Goal: Task Accomplishment & Management: Manage account settings

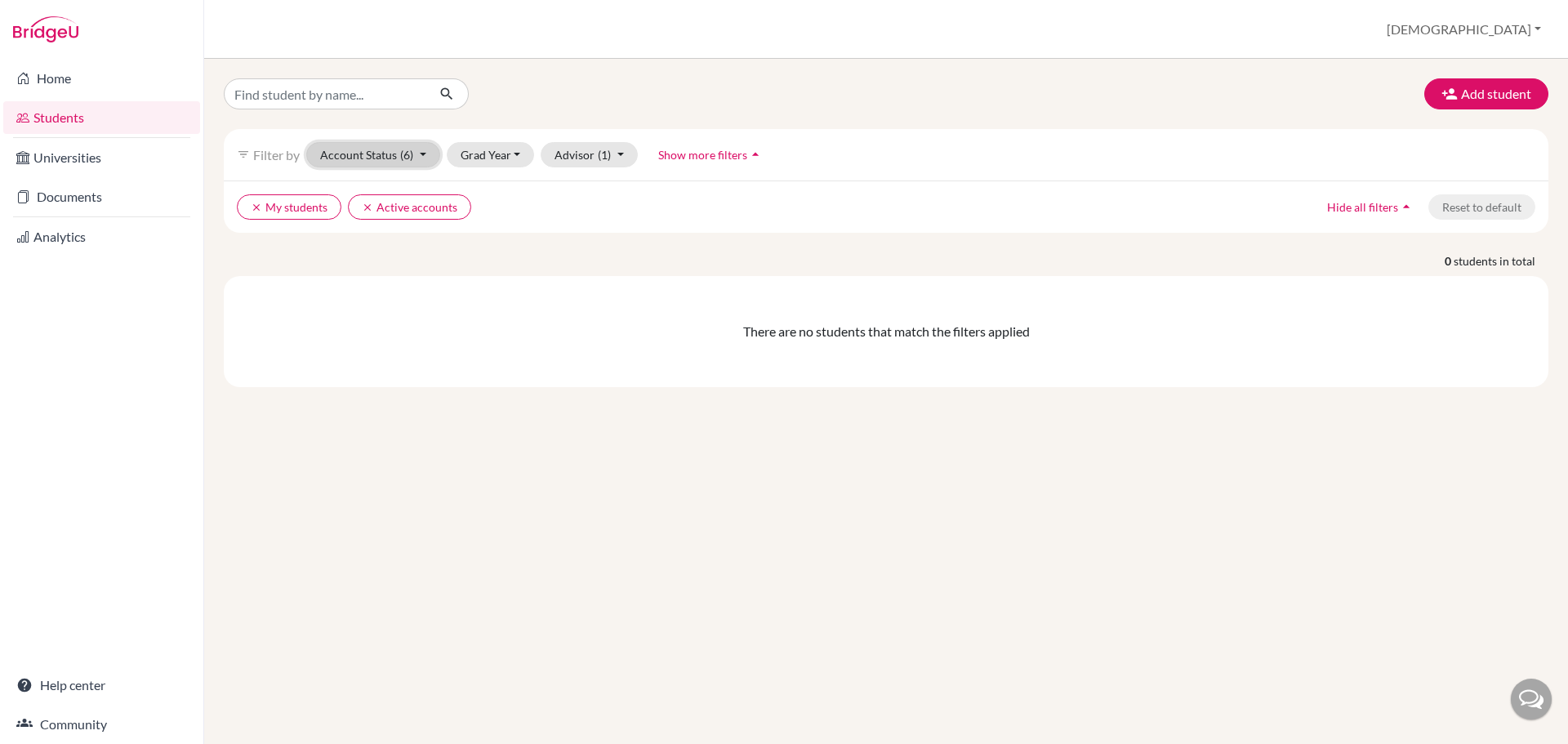
click at [411, 156] on span "(6)" at bounding box center [406, 155] width 13 height 14
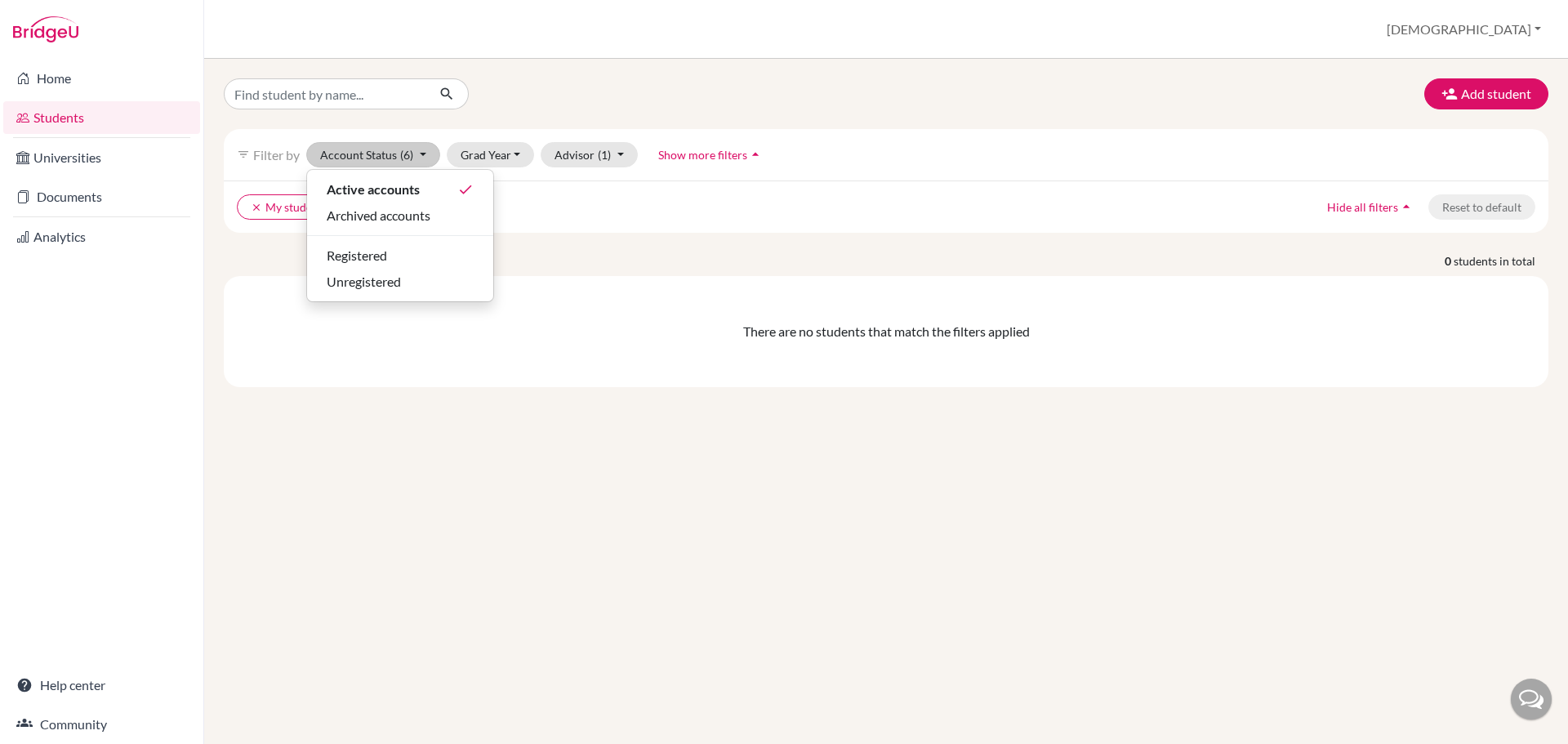
click at [646, 110] on div "Add student filter_list Filter by Account Status (6) Active accounts done Archi…" at bounding box center [886, 232] width 1325 height 309
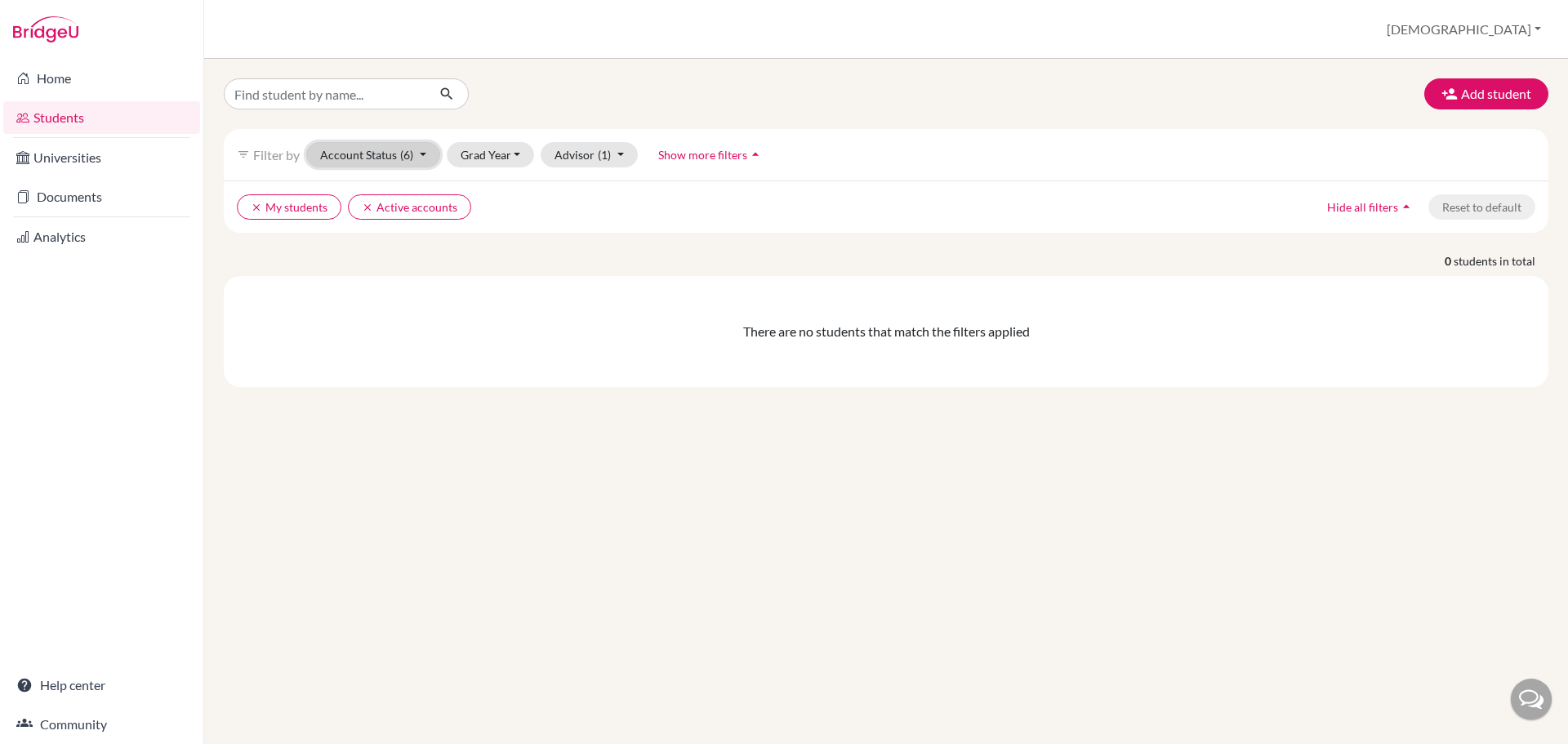
click at [430, 155] on button "Account Status (6)" at bounding box center [373, 154] width 134 height 25
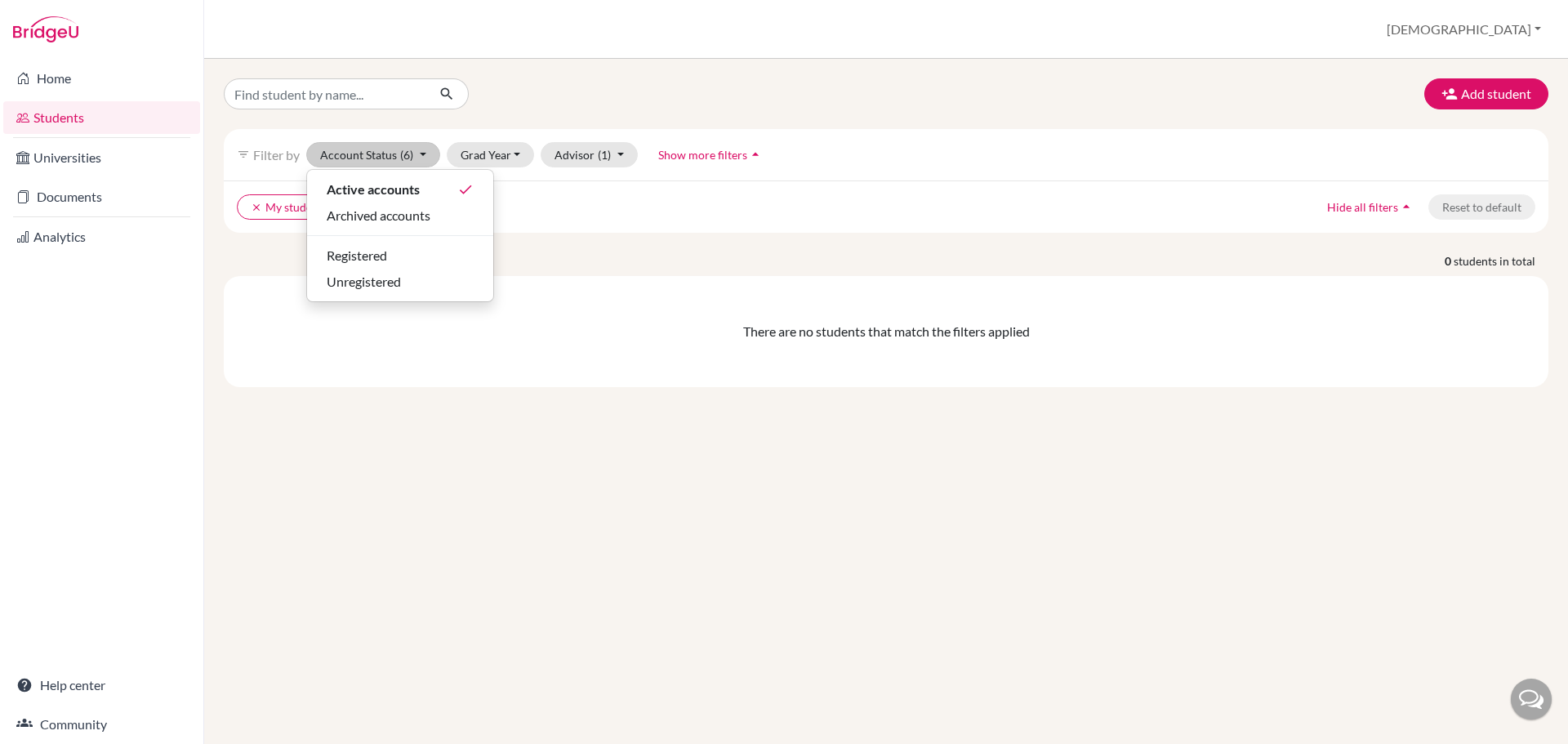
click at [617, 74] on div "Add student filter_list Filter by Account Status (6) Active accounts done Archi…" at bounding box center [886, 401] width 1364 height 685
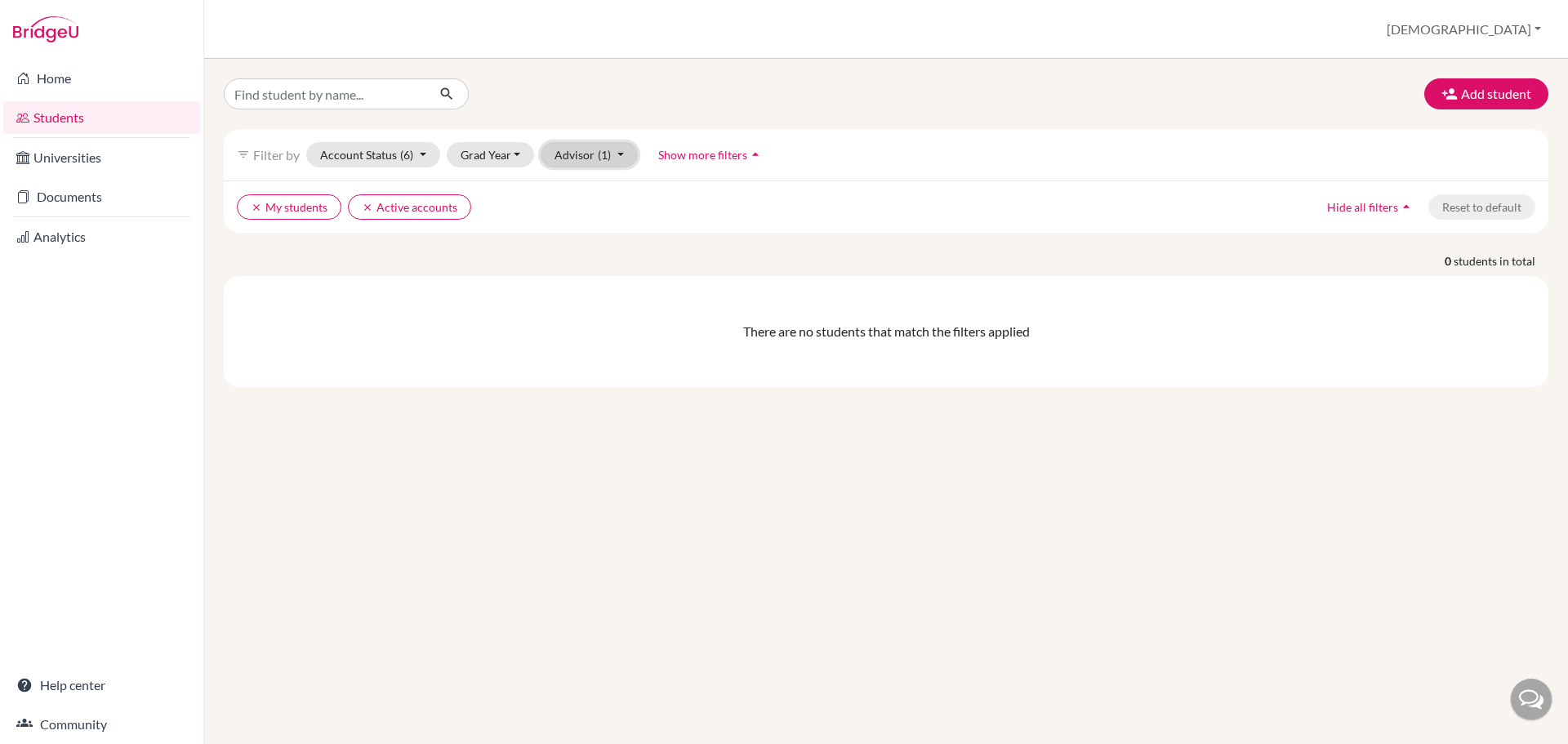
click at [628, 160] on button "Advisor (1)" at bounding box center [589, 154] width 97 height 25
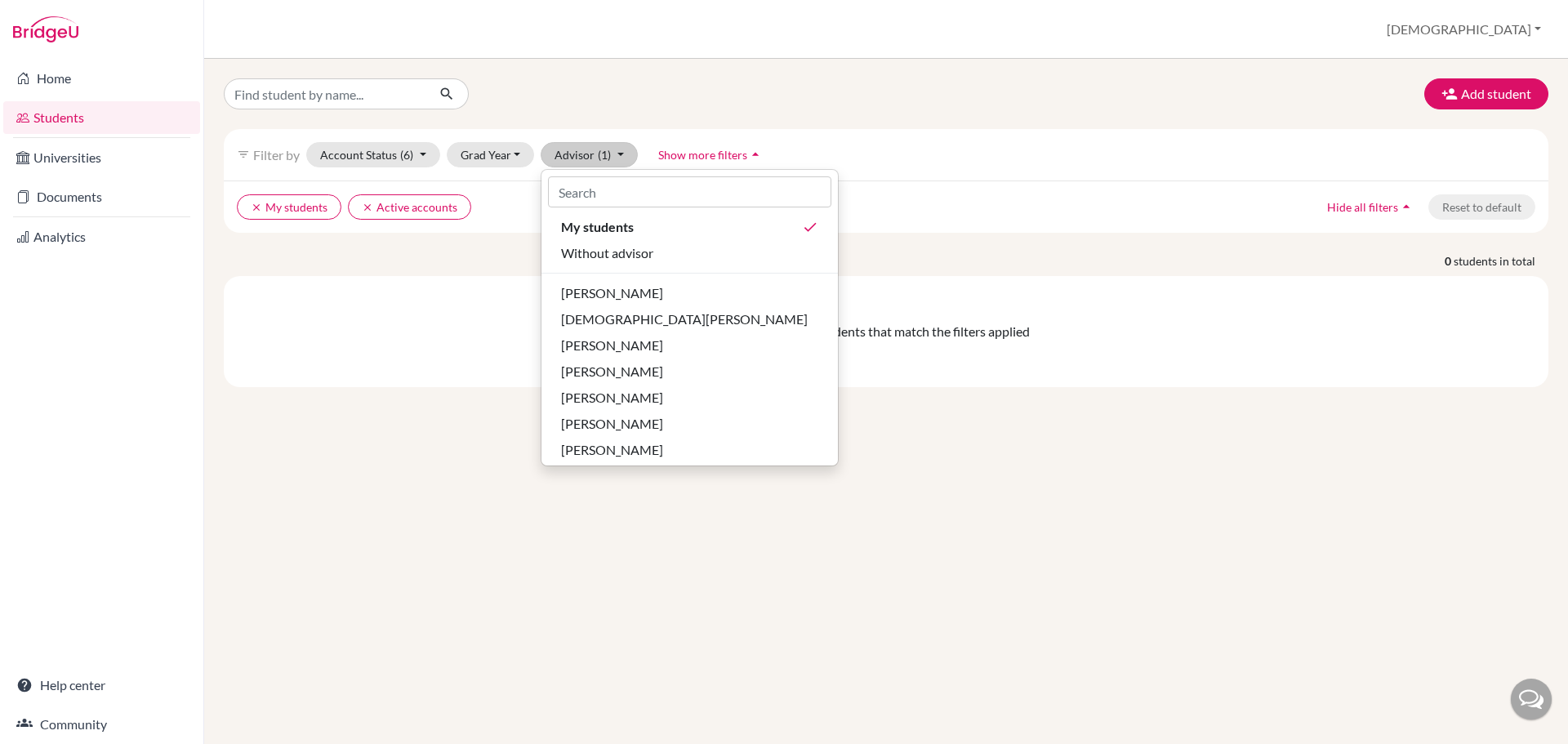
click at [729, 71] on div "Add student filter_list Filter by Account Status (6) Active accounts done Archi…" at bounding box center [886, 401] width 1364 height 685
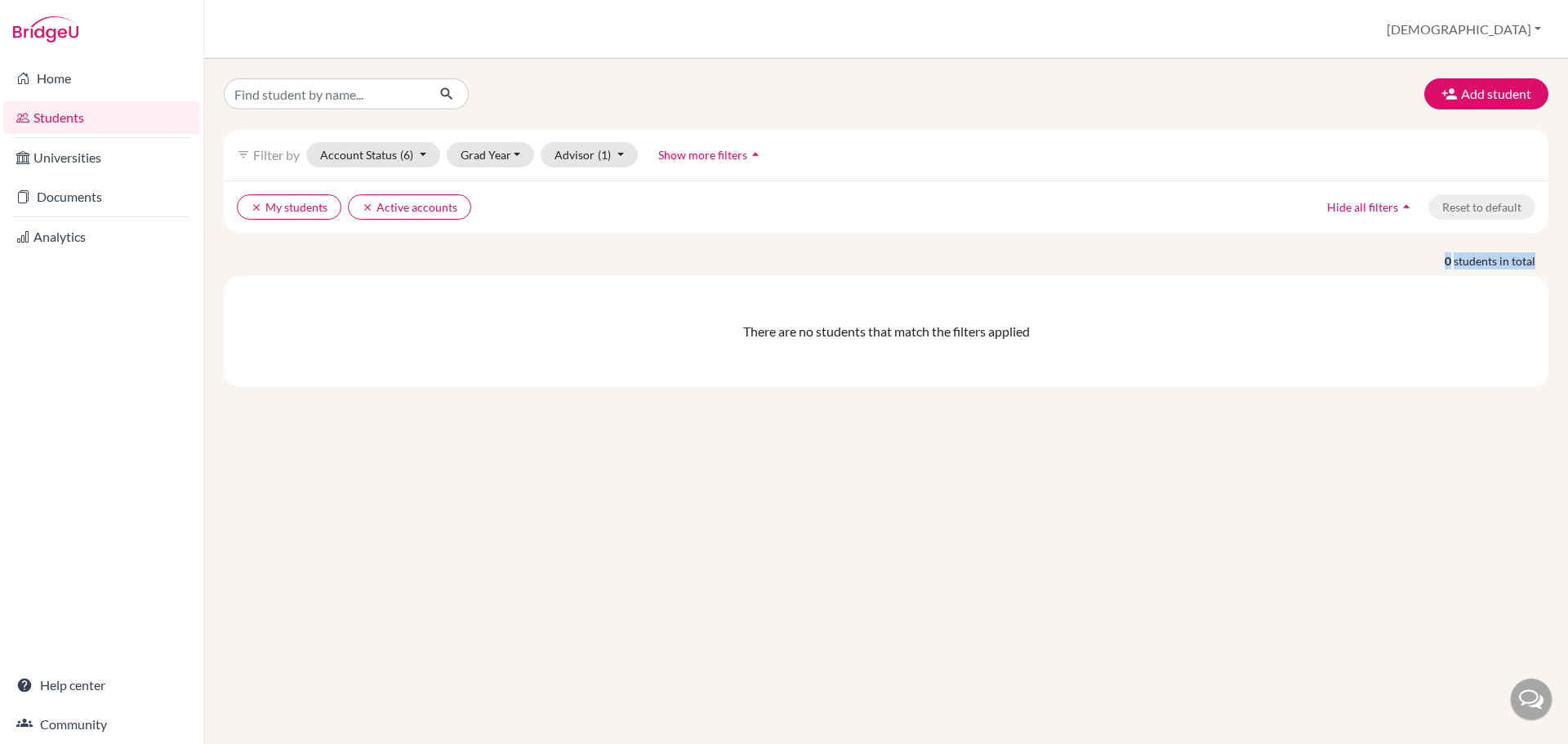
drag, startPoint x: 1435, startPoint y: 261, endPoint x: 1479, endPoint y: 292, distance: 53.8
click at [1553, 263] on p "0 students in total" at bounding box center [886, 261] width 1349 height 17
click at [1473, 97] on button "Add student" at bounding box center [1486, 94] width 124 height 31
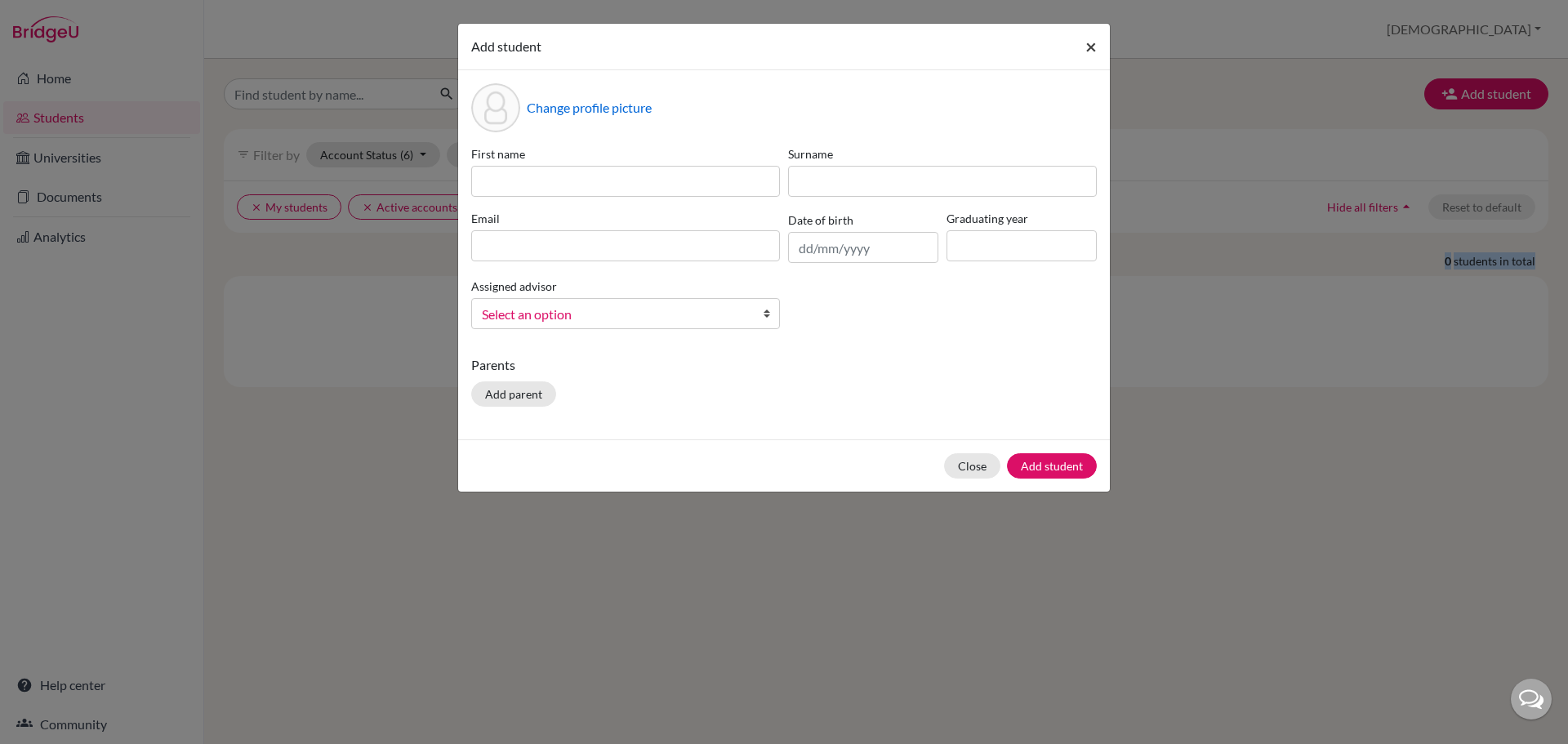
click at [1096, 46] on span "×" at bounding box center [1090, 46] width 11 height 24
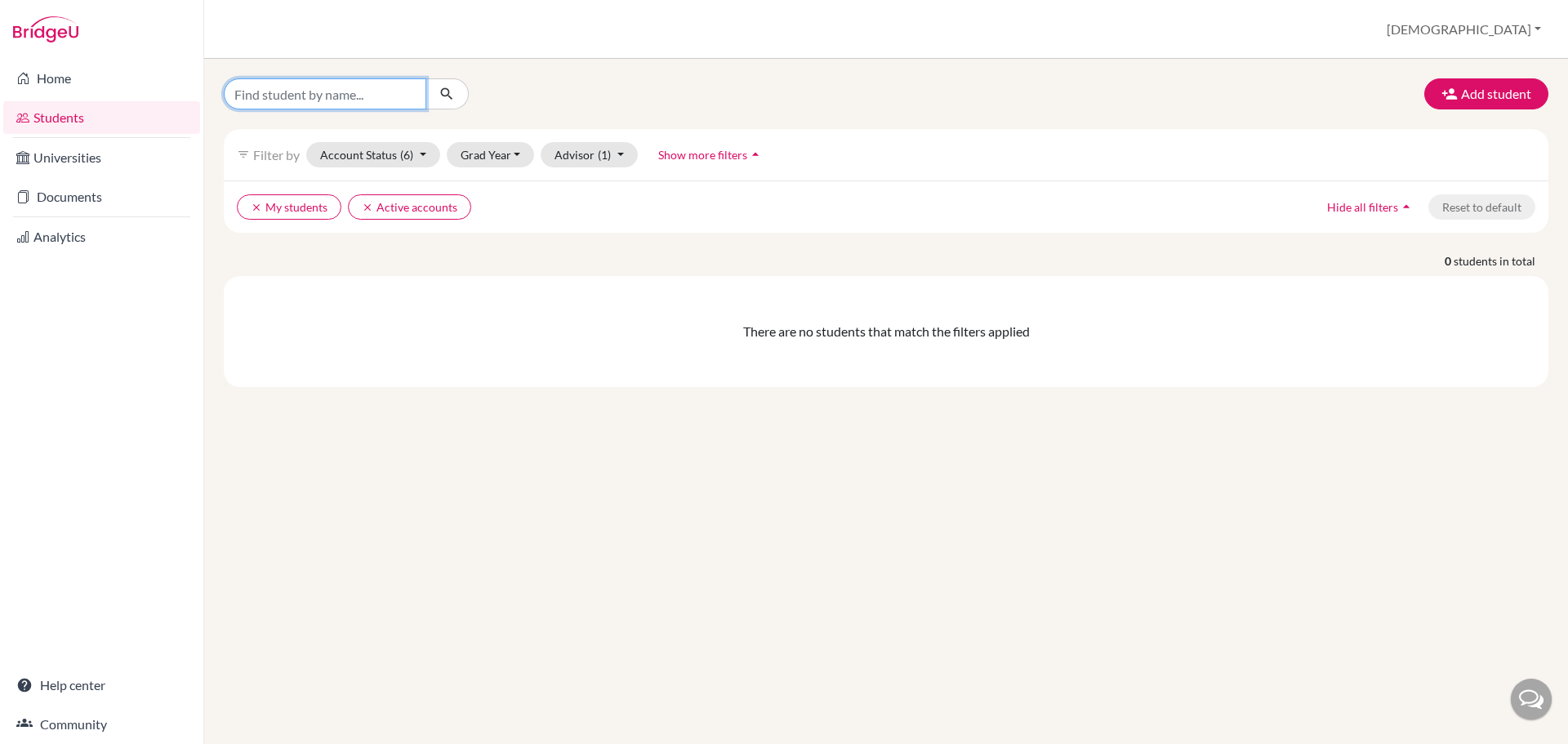
click at [309, 87] on input "Find student by name..." at bounding box center [324, 94] width 202 height 31
type input "[PERSON_NAME]"
click button "submit" at bounding box center [448, 94] width 43 height 31
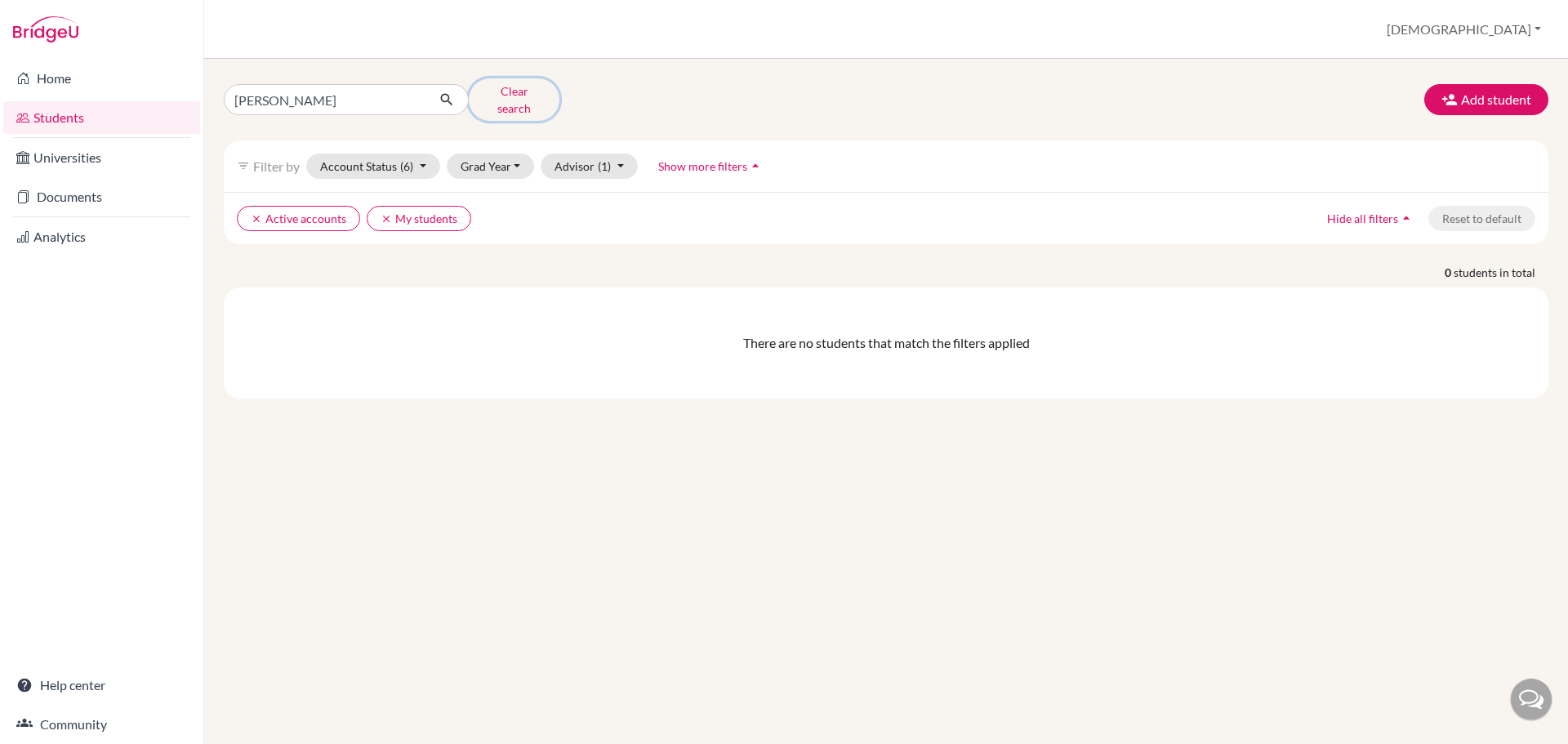
click at [495, 93] on button "Clear search" at bounding box center [514, 99] width 90 height 42
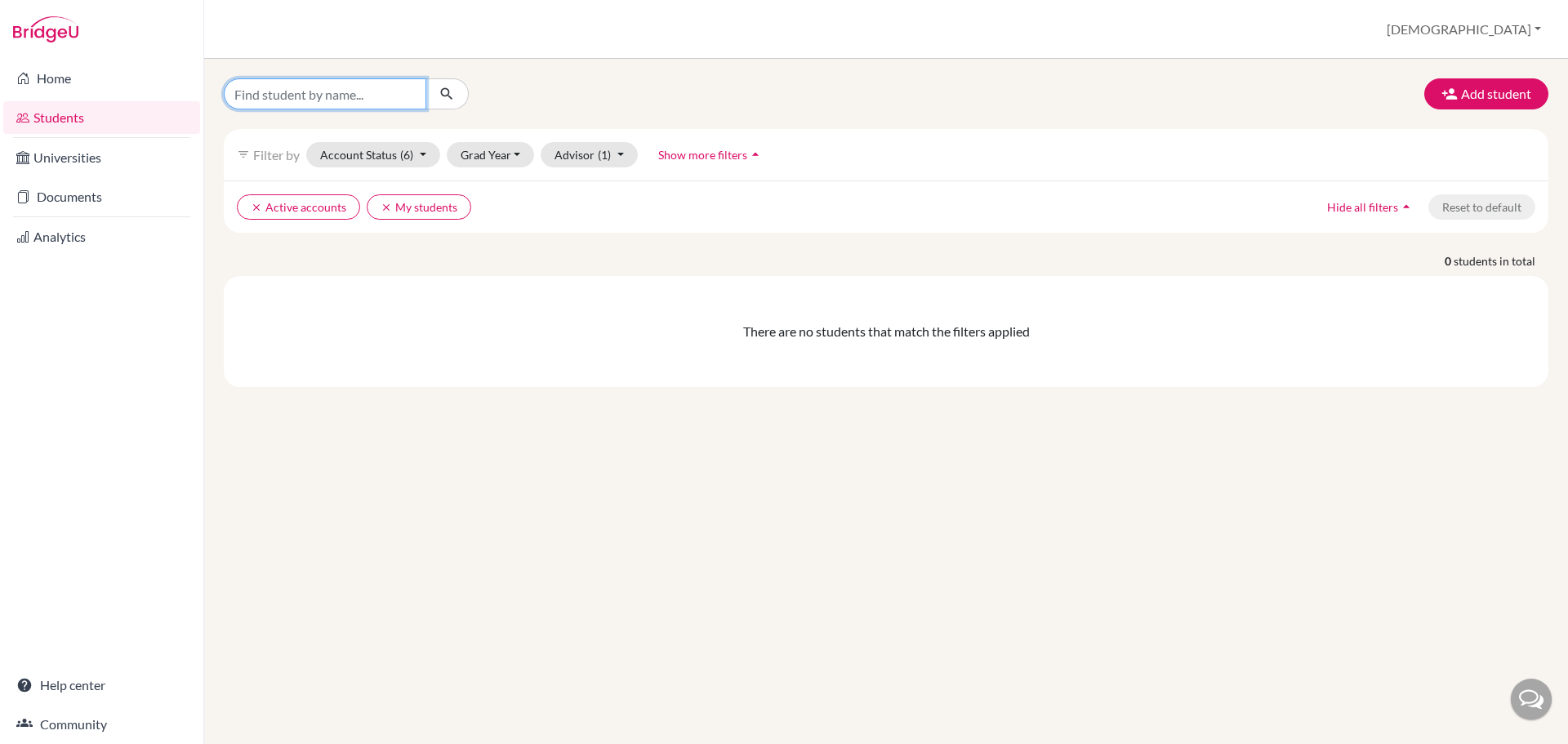
click at [390, 101] on input "Find student by name..." at bounding box center [324, 94] width 202 height 31
type input "[PERSON_NAME]"
click at [454, 99] on icon "submit" at bounding box center [447, 94] width 16 height 16
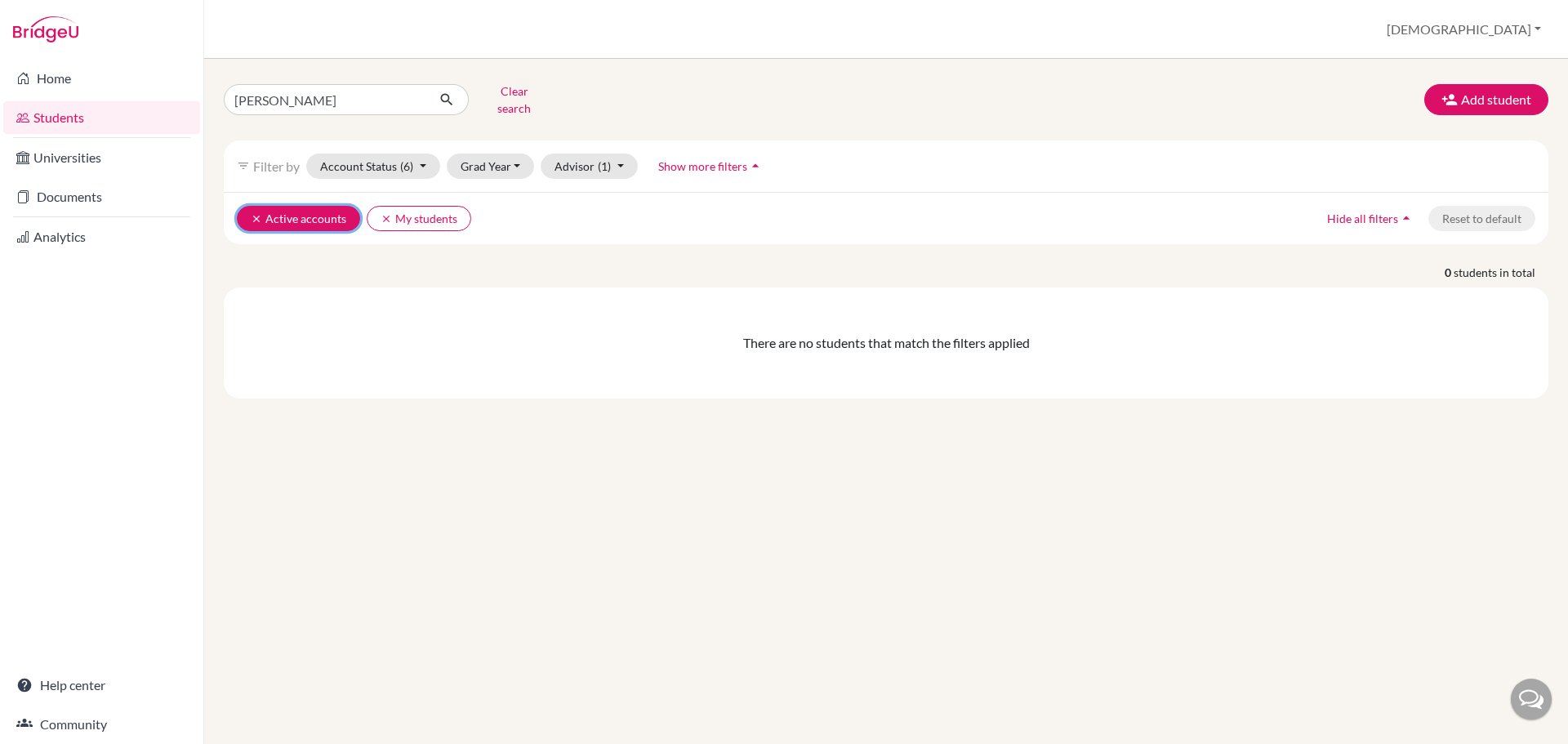
click at [257, 213] on icon "clear" at bounding box center [256, 218] width 11 height 11
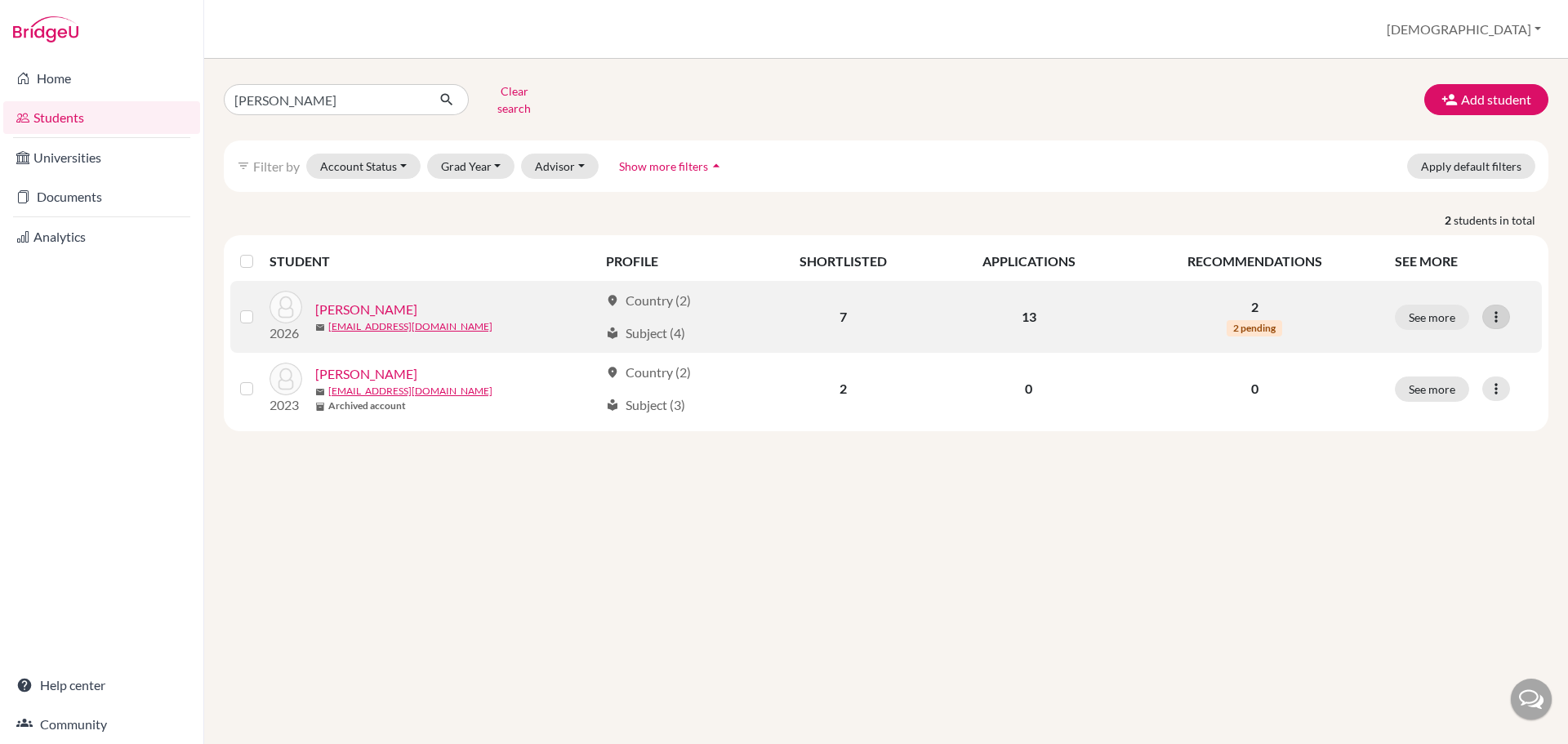
click at [1508, 308] on div at bounding box center [1497, 317] width 28 height 24
click at [1415, 338] on button "Edit student" at bounding box center [1425, 351] width 129 height 26
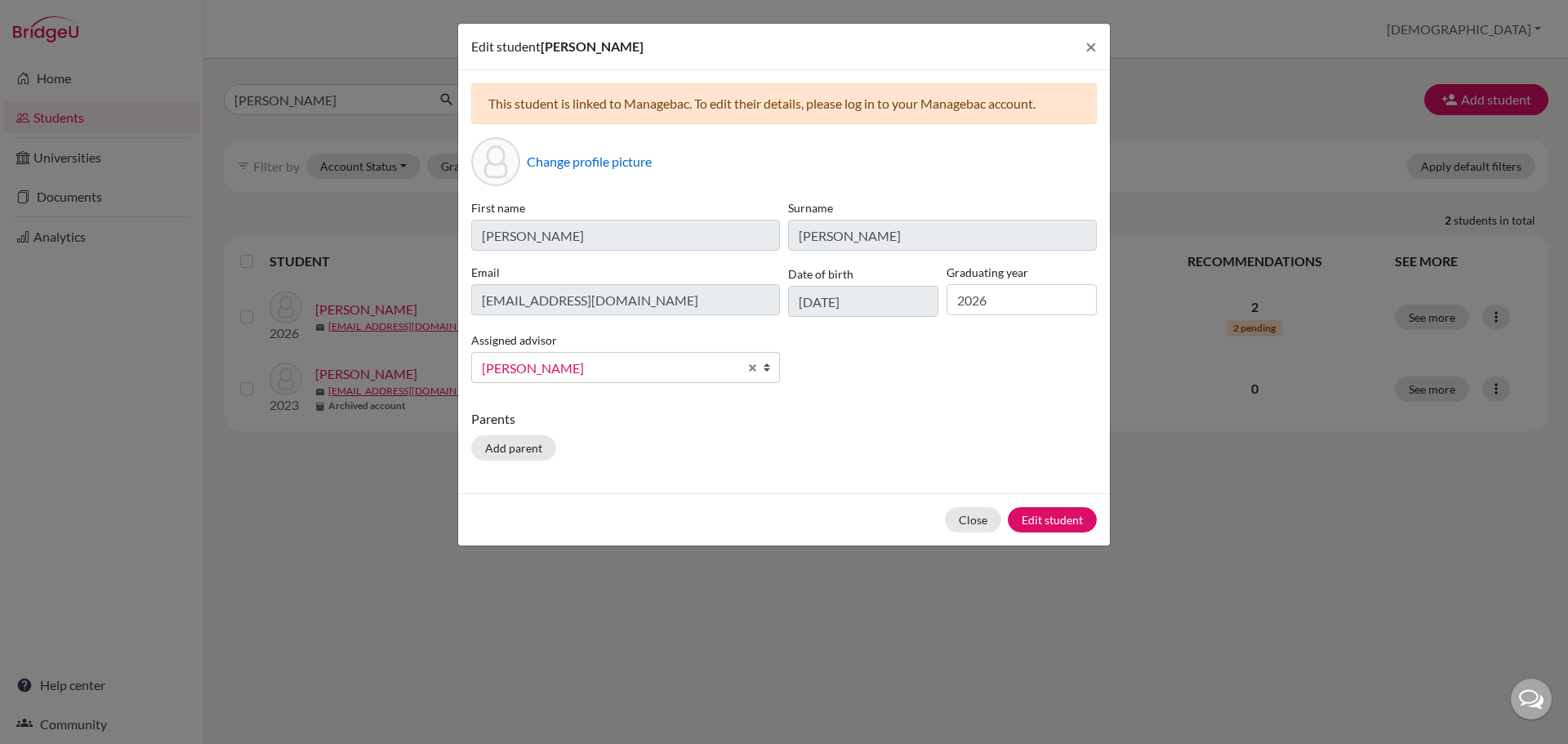
click at [683, 362] on span "[PERSON_NAME]" at bounding box center [610, 368] width 256 height 22
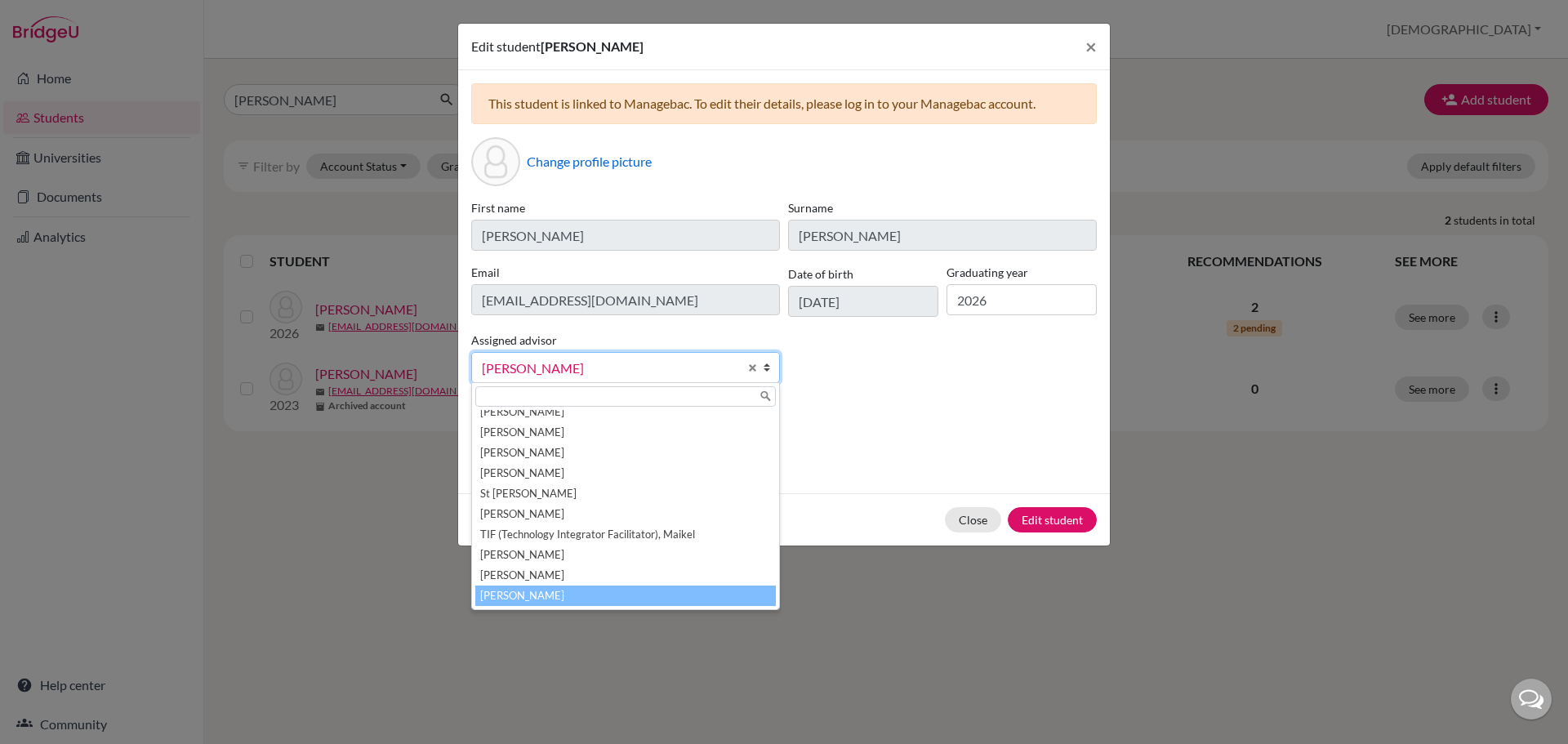
click at [683, 362] on span "[PERSON_NAME]" at bounding box center [610, 368] width 256 height 22
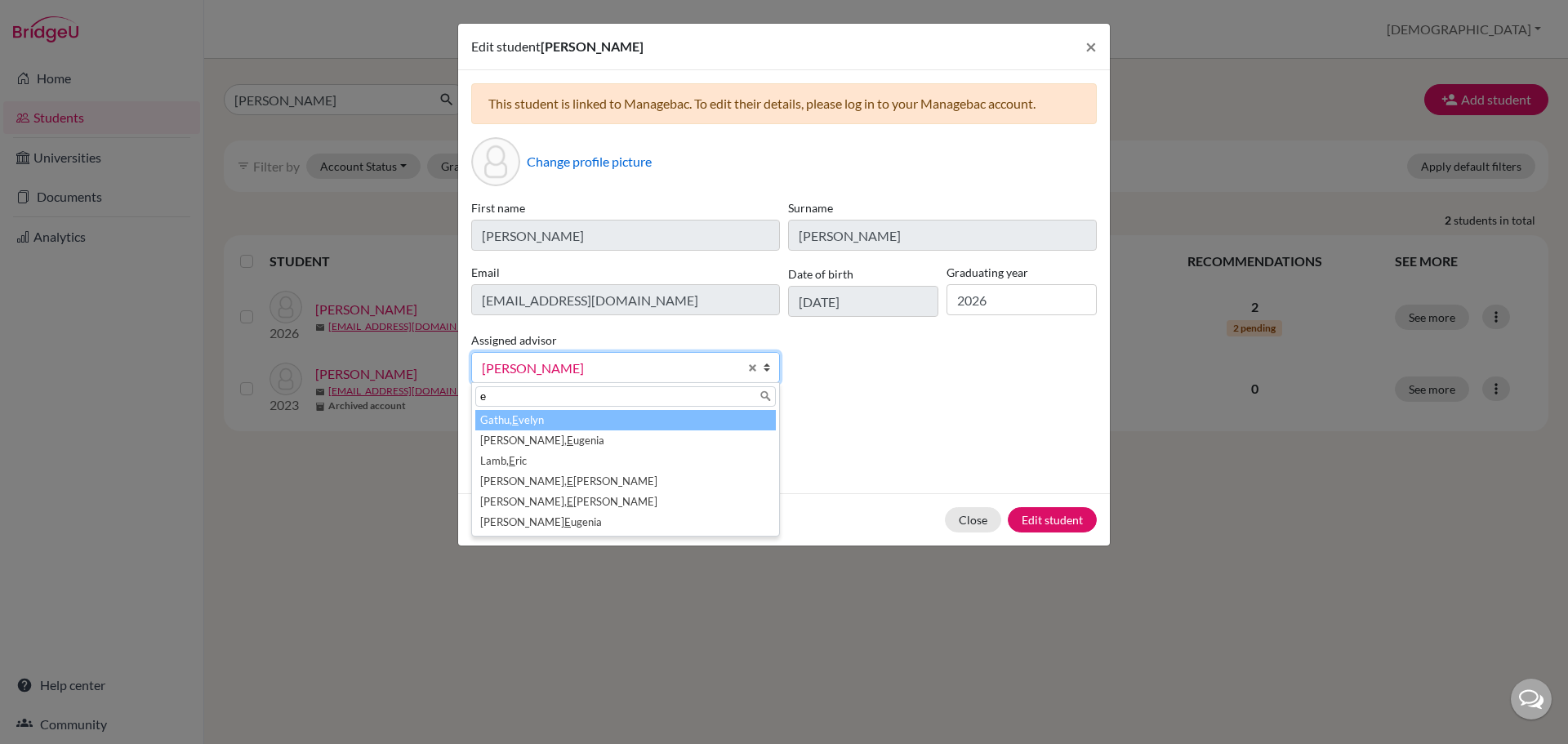
scroll to position [0, 0]
type input "eug"
click at [536, 424] on li "Lafee, Eug enia" at bounding box center [625, 420] width 300 height 21
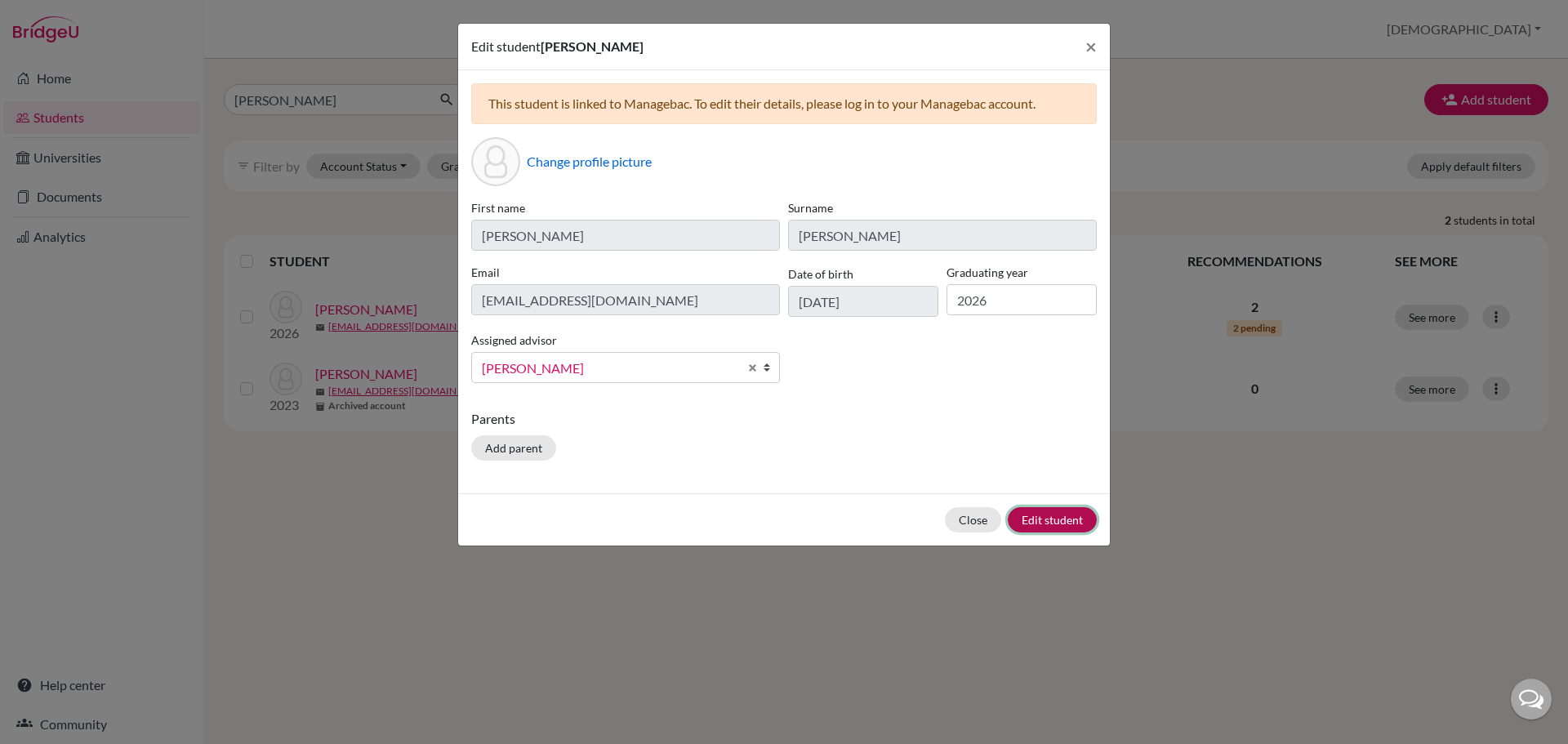
click at [1087, 523] on button "Edit student" at bounding box center [1052, 519] width 89 height 25
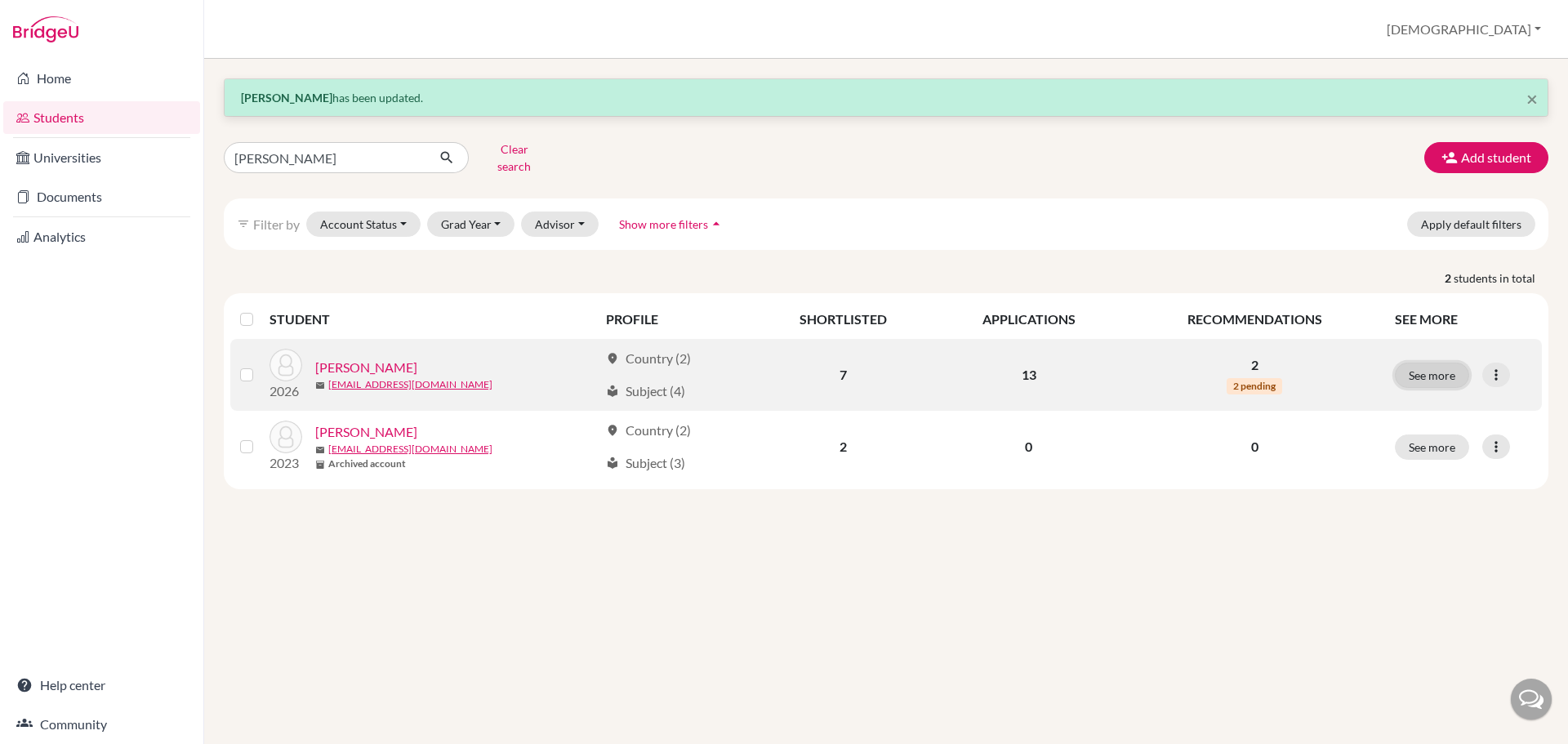
click at [1404, 365] on button "See more" at bounding box center [1432, 374] width 74 height 25
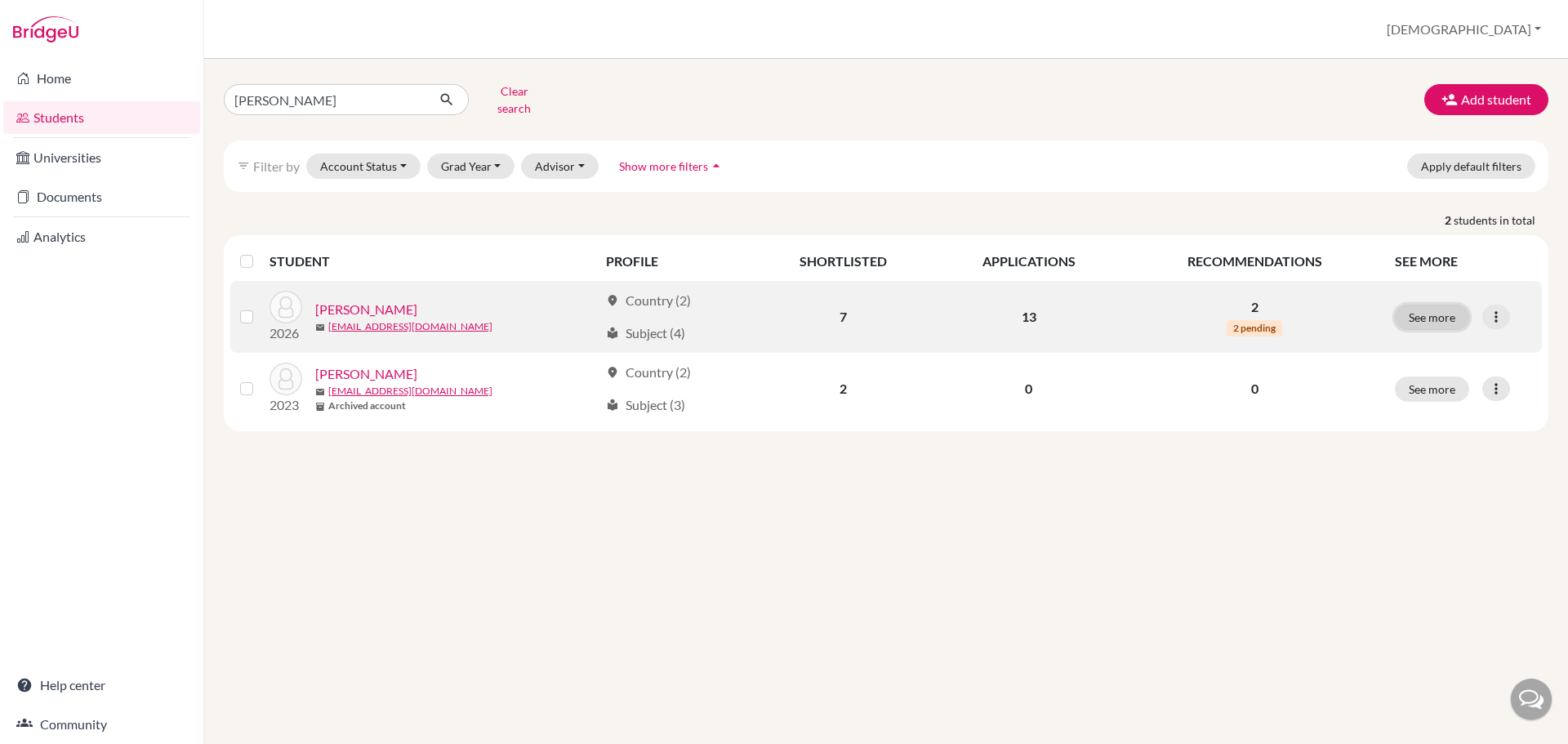
click at [1423, 313] on button "See more" at bounding box center [1432, 317] width 74 height 25
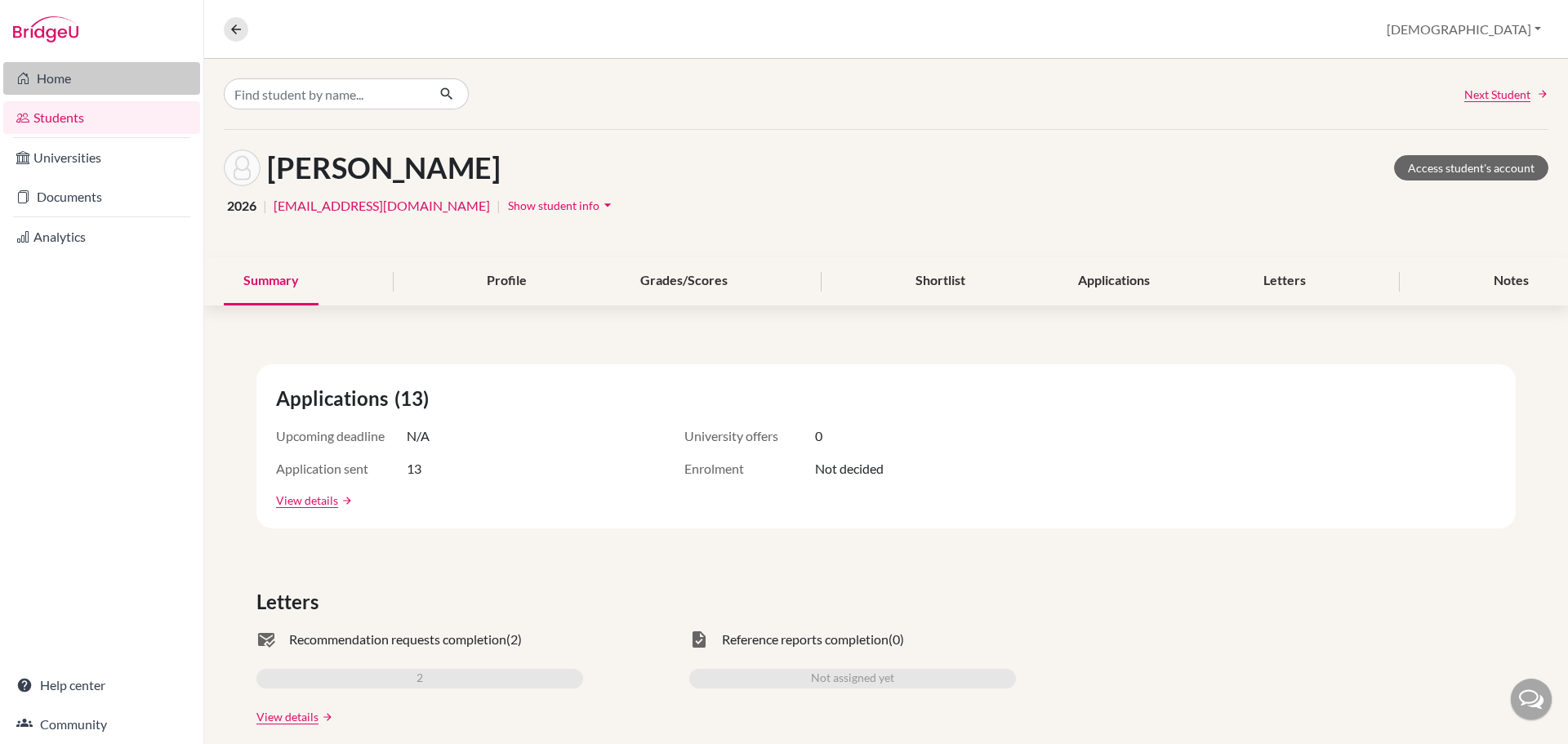
click at [34, 78] on link "Home" at bounding box center [102, 78] width 197 height 33
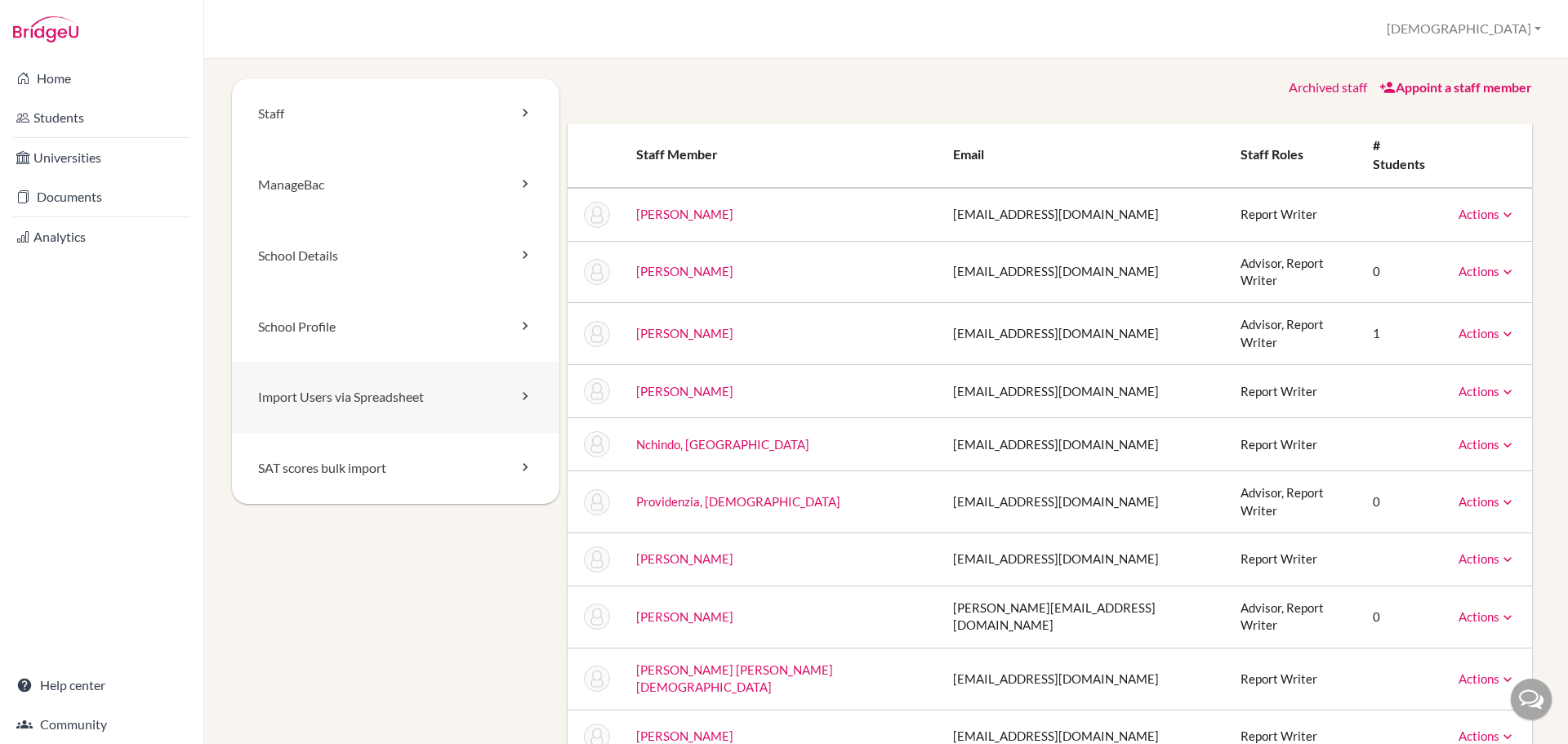
click at [390, 402] on link "Import Users via Spreadsheet" at bounding box center [396, 397] width 328 height 71
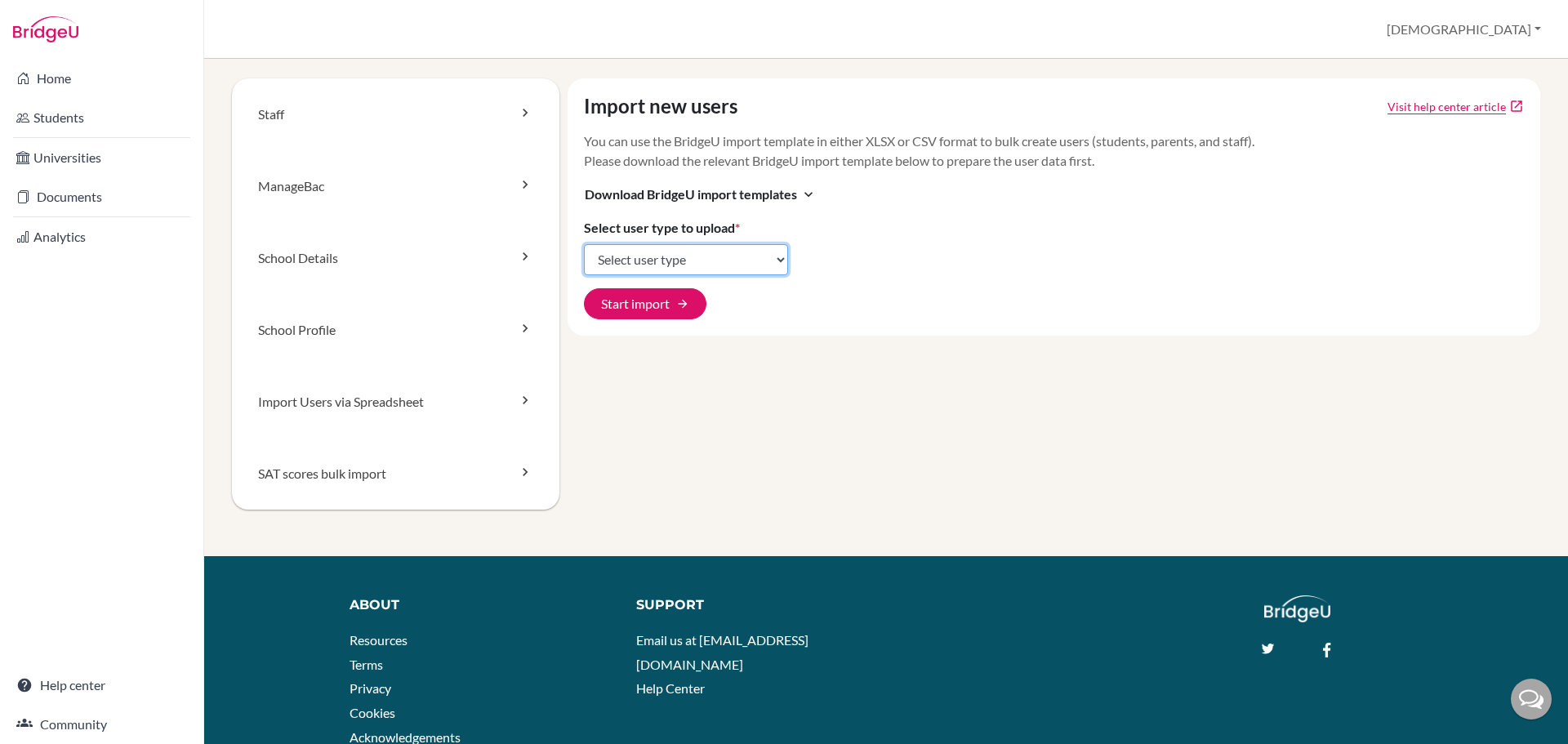
click at [780, 261] on select "Select user type Students Students and parents Parents Advisors Report writers" at bounding box center [686, 260] width 204 height 31
select select "students"
click at [584, 244] on select "Select user type Students Students and parents Parents Advisors Report writers" at bounding box center [686, 260] width 204 height 31
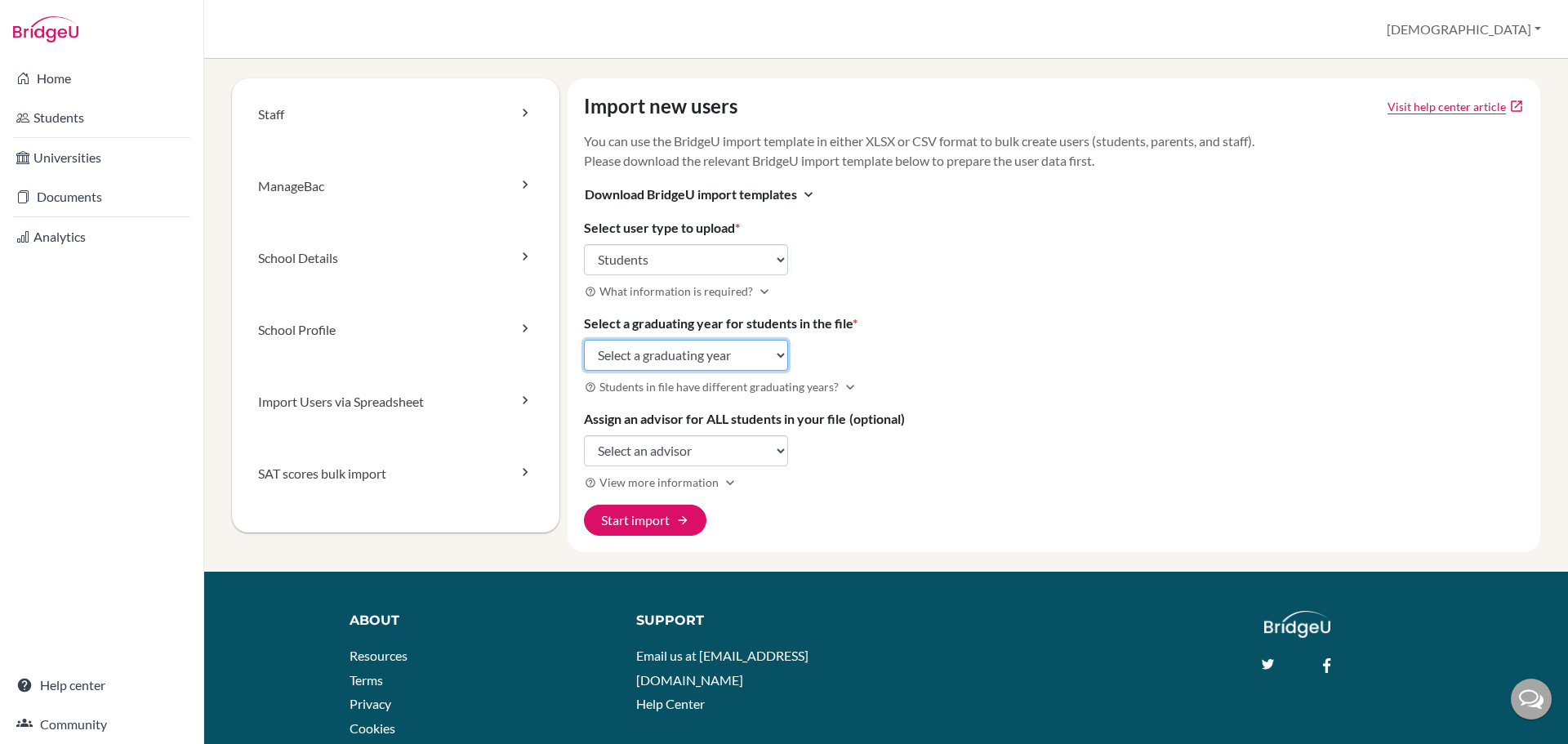
click at [747, 350] on select "Select a graduating year 2024 2025 2026 2027 2028 2029" at bounding box center [686, 355] width 204 height 31
select select "2026"
click at [584, 340] on select "Select a graduating year 2024 2025 2026 2027 2028 2029" at bounding box center [686, 355] width 204 height 31
click at [699, 447] on select "Select an advisor Martin Kattam Eugenia Lafee Christian Providenzia Adam Smee M…" at bounding box center [686, 451] width 204 height 31
select select "453801"
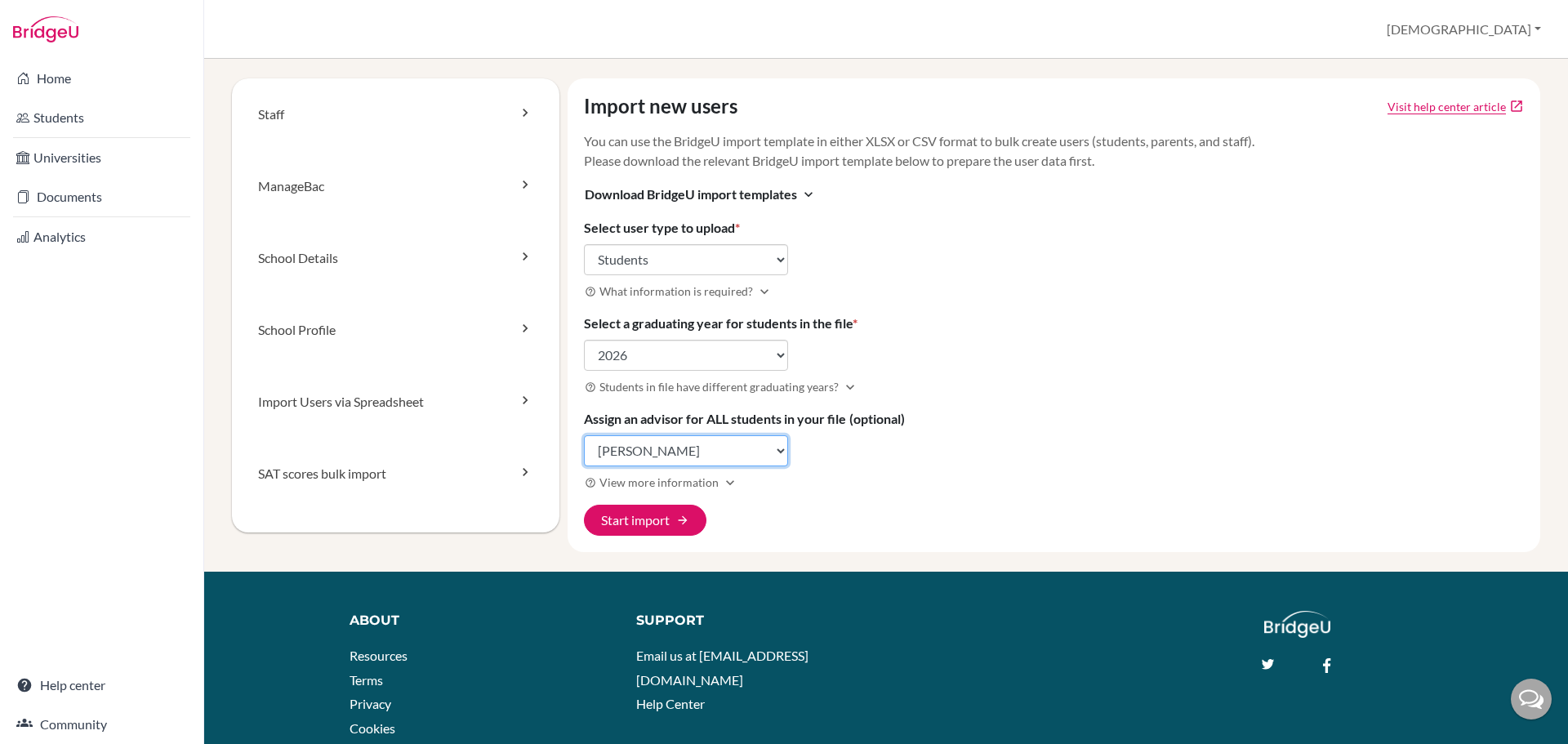
click at [584, 435] on select "Select an advisor Martin Kattam Eugenia Lafee Christian Providenzia Adam Smee M…" at bounding box center [686, 451] width 204 height 31
click at [663, 522] on button "Start import arrow_forward" at bounding box center [645, 520] width 122 height 31
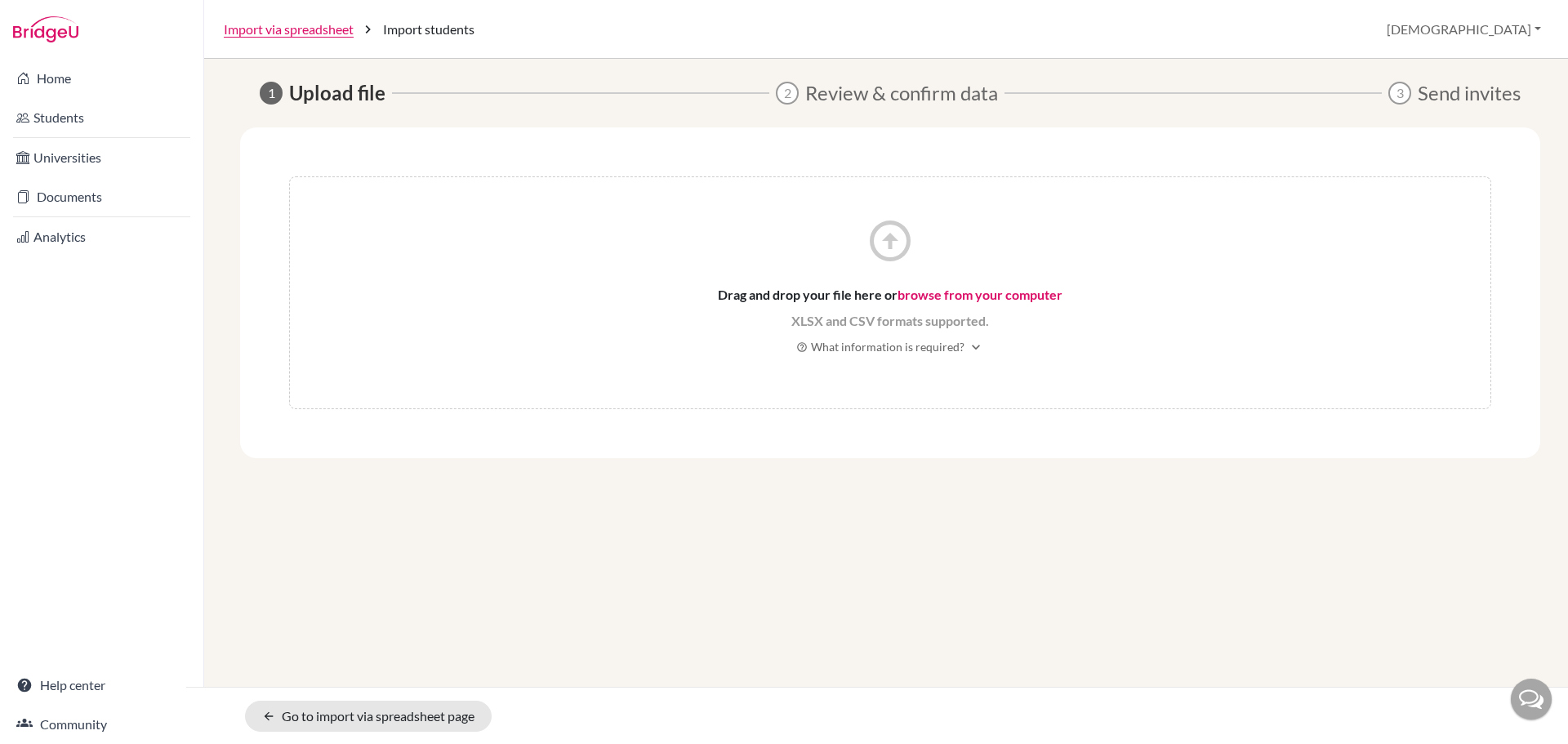
click at [1546, 701] on div at bounding box center [1531, 698] width 40 height 40
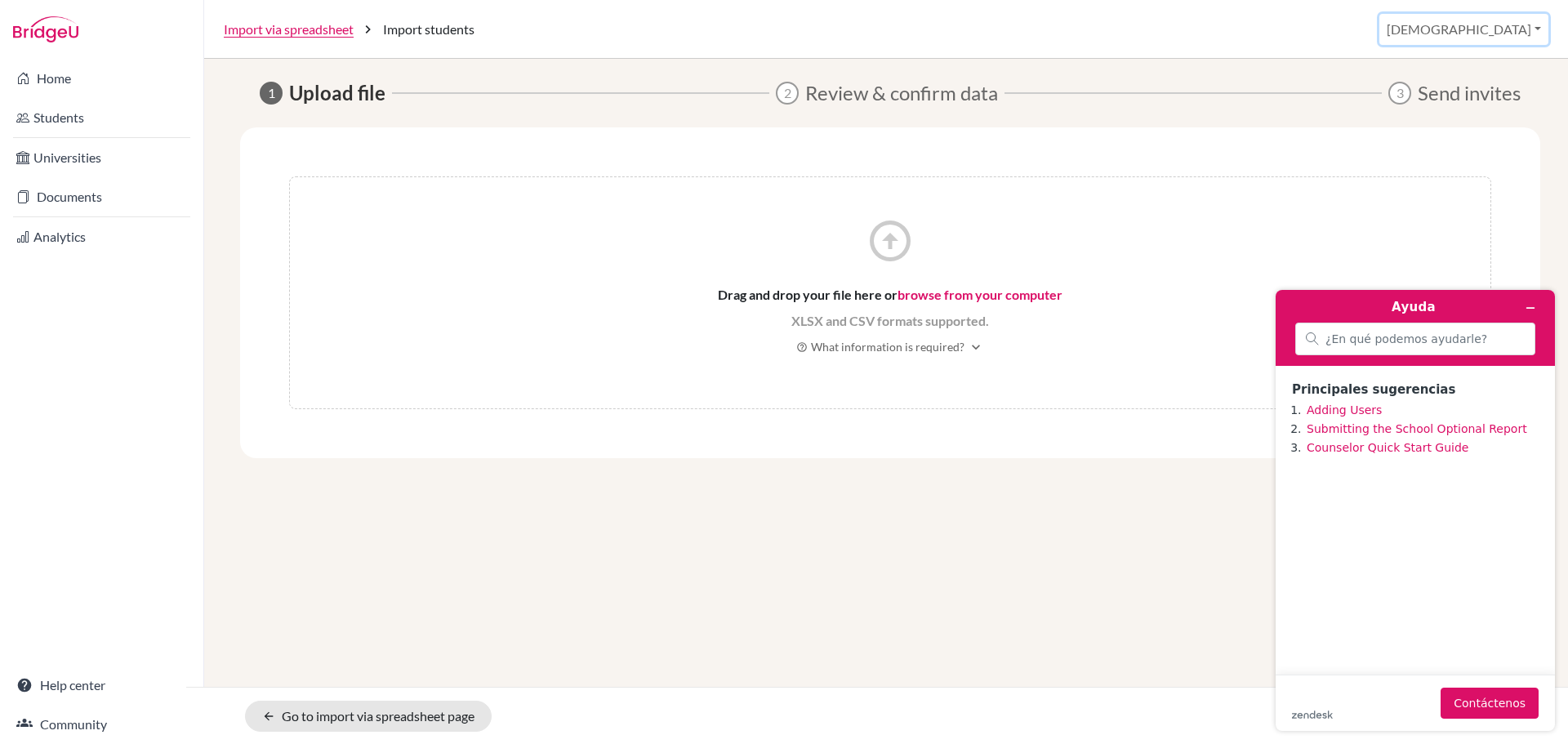
click at [1505, 22] on button "[DEMOGRAPHIC_DATA]" at bounding box center [1464, 29] width 169 height 31
click at [1459, 97] on link "School Settings" at bounding box center [1394, 93] width 129 height 26
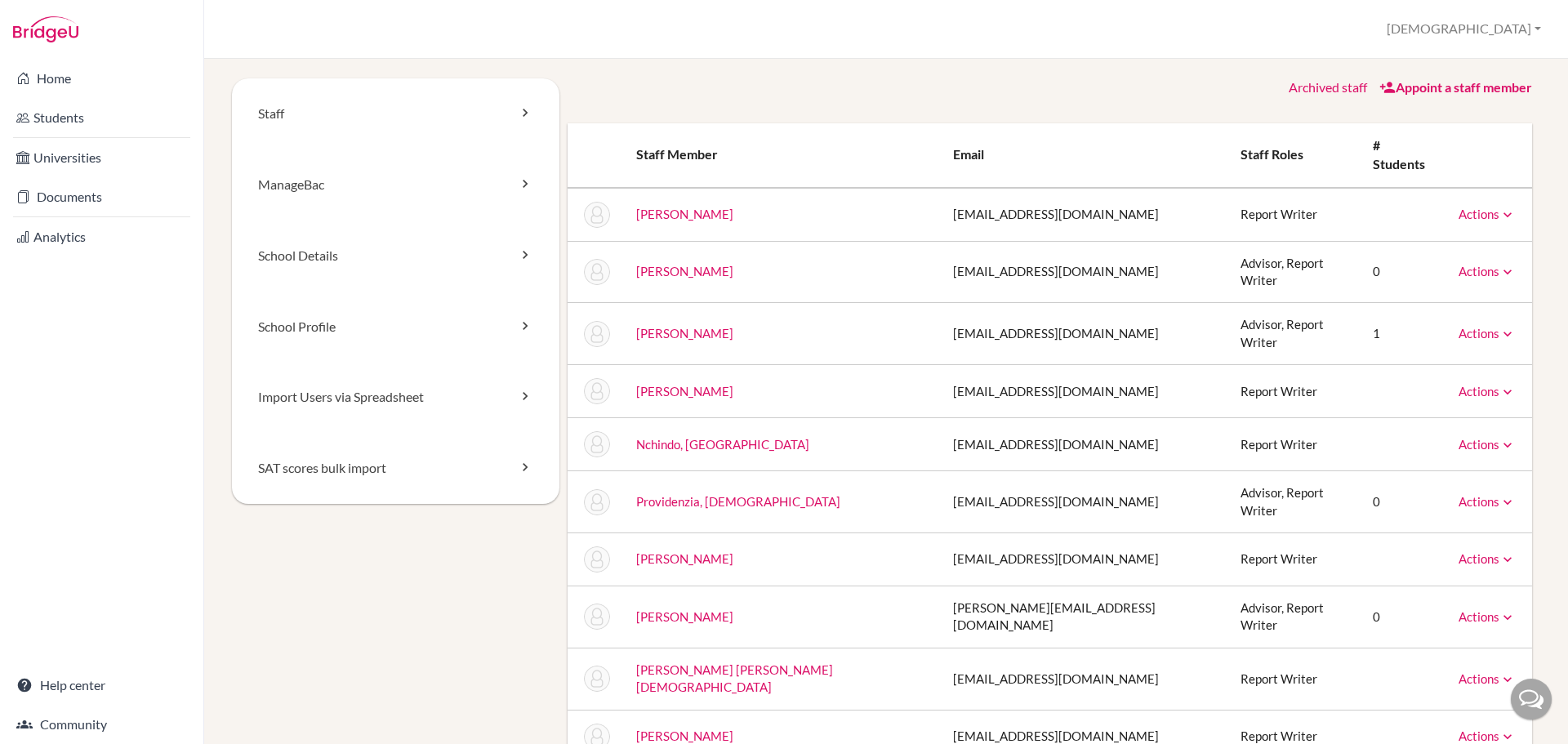
drag, startPoint x: 197, startPoint y: 437, endPoint x: 202, endPoint y: 443, distance: 7.8
click at [197, 437] on div "Home Students Universities Documents Analytics Help center Community" at bounding box center [102, 401] width 203 height 685
click at [1500, 264] on icon at bounding box center [1508, 272] width 16 height 16
click at [890, 101] on div "Archived staff Appoint a staff member Staff member Email Staff roles # students…" at bounding box center [1050, 508] width 982 height 860
click at [478, 180] on link "ManageBac" at bounding box center [396, 185] width 328 height 71
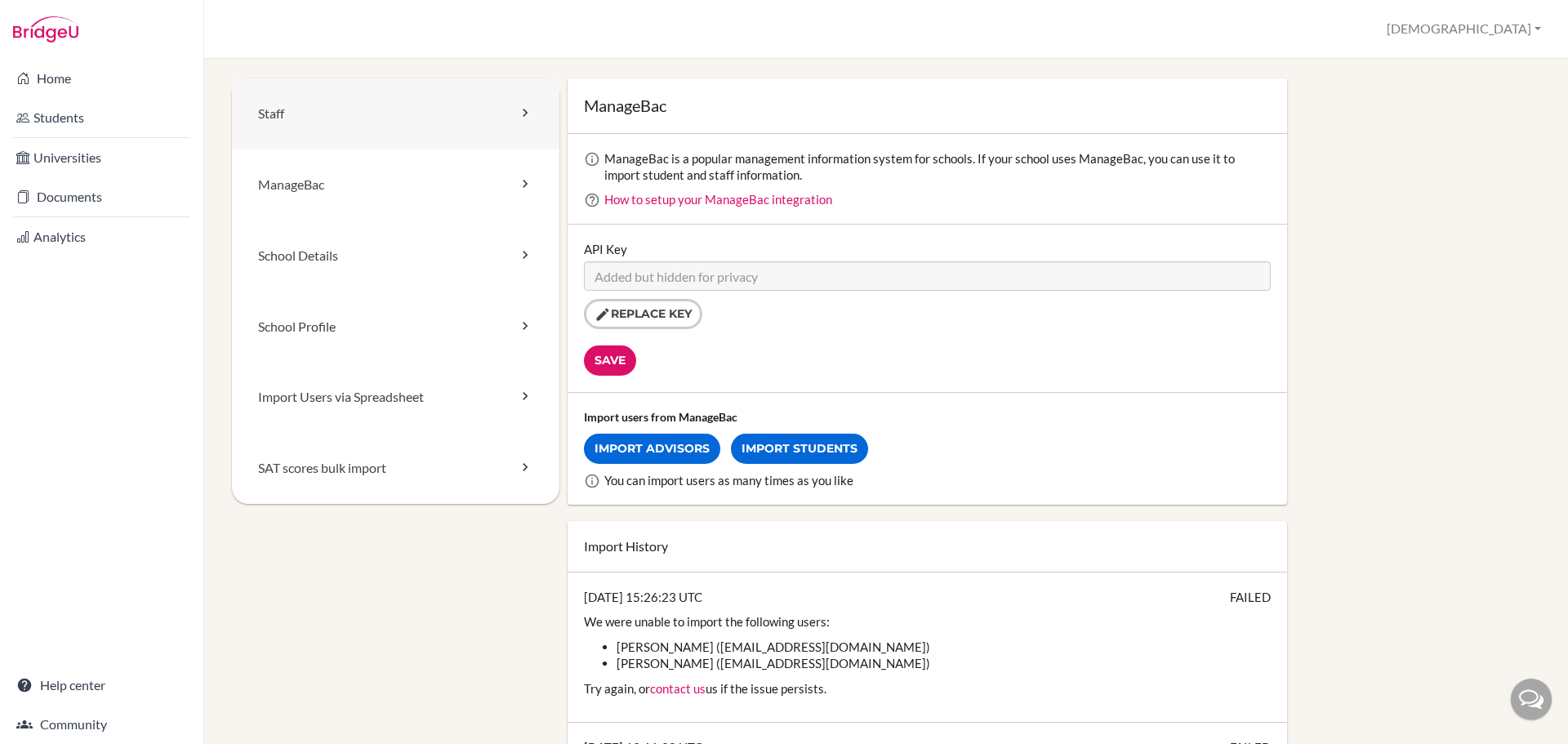
click at [404, 111] on link "Staff" at bounding box center [396, 114] width 328 height 71
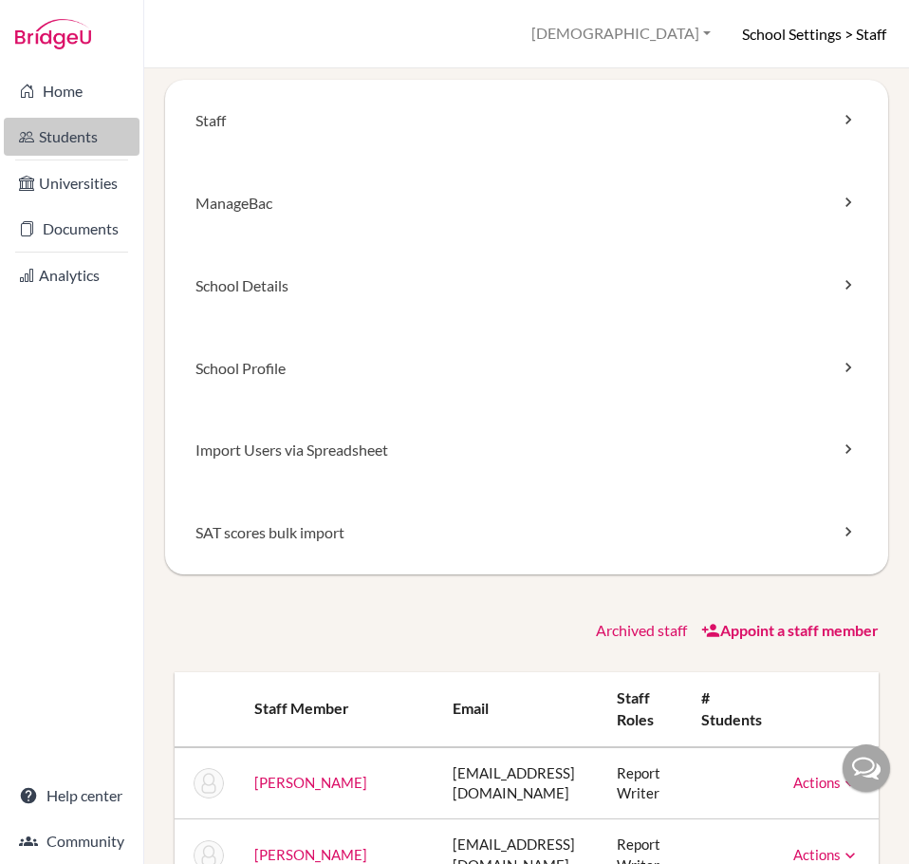
click at [58, 133] on link "Students" at bounding box center [72, 137] width 136 height 38
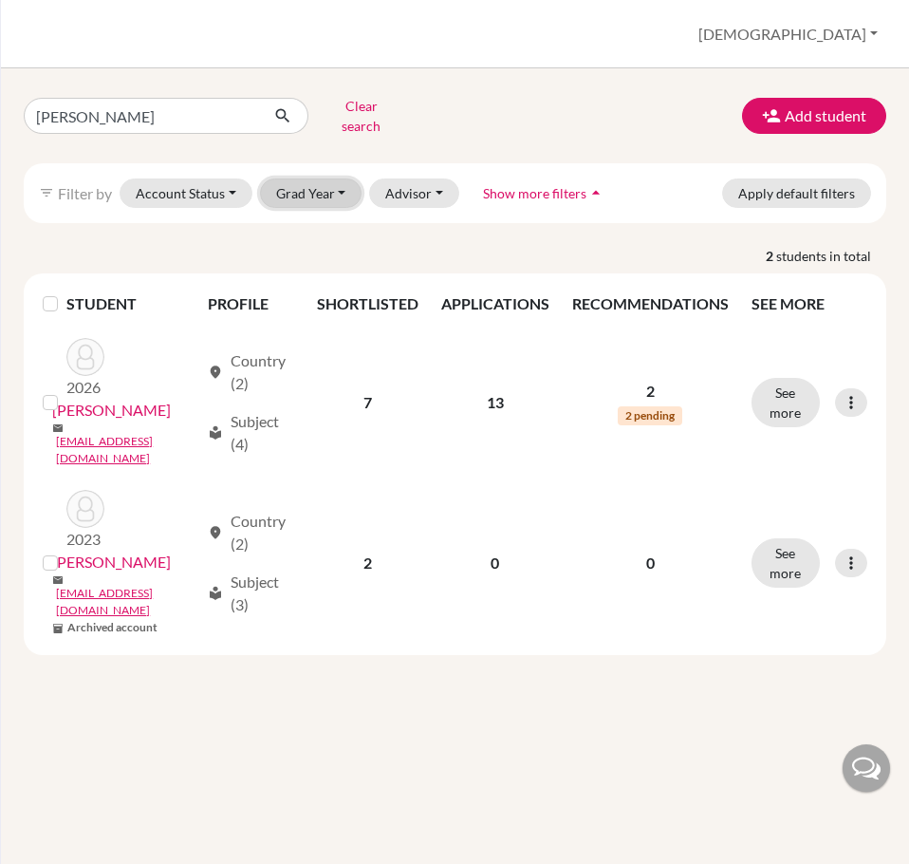
click at [337, 178] on button "Grad Year" at bounding box center [311, 192] width 103 height 29
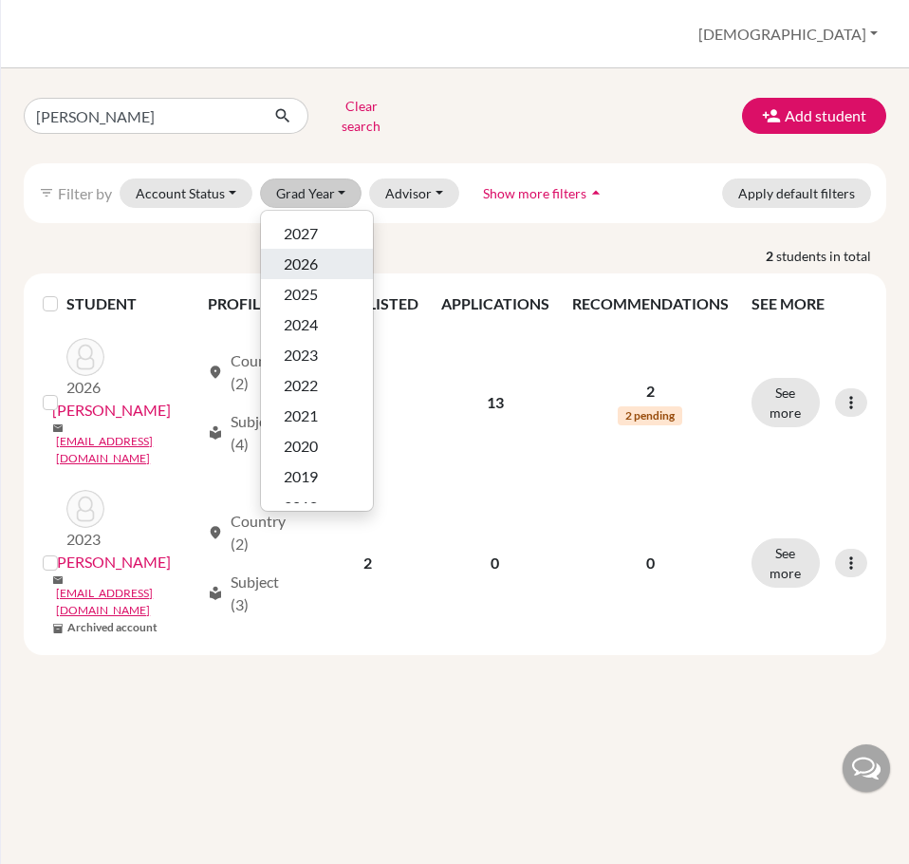
click at [317, 252] on span "2026" at bounding box center [301, 263] width 34 height 23
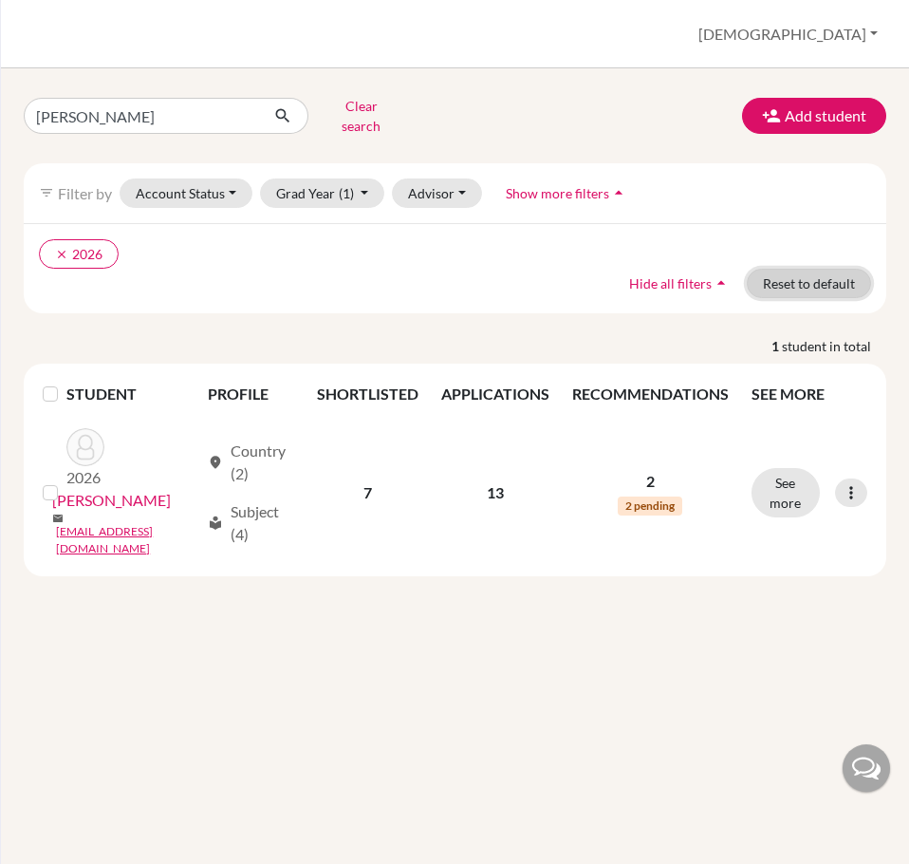
click at [846, 269] on button "Reset to default" at bounding box center [809, 283] width 124 height 29
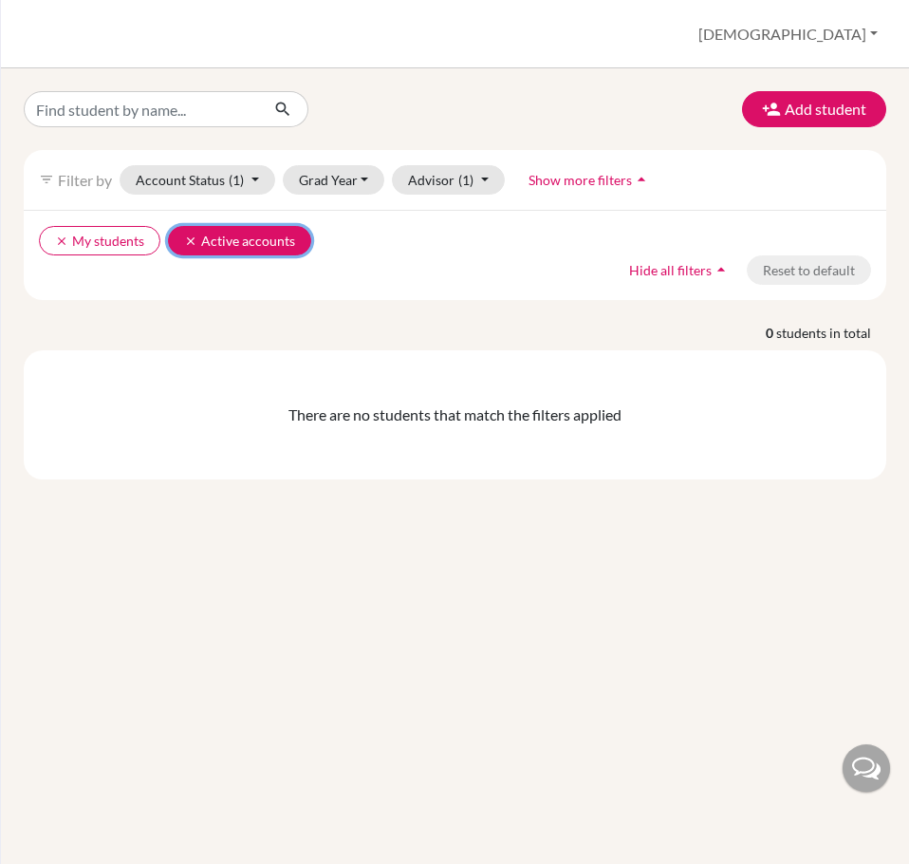
click at [184, 236] on icon "clear" at bounding box center [190, 240] width 13 height 13
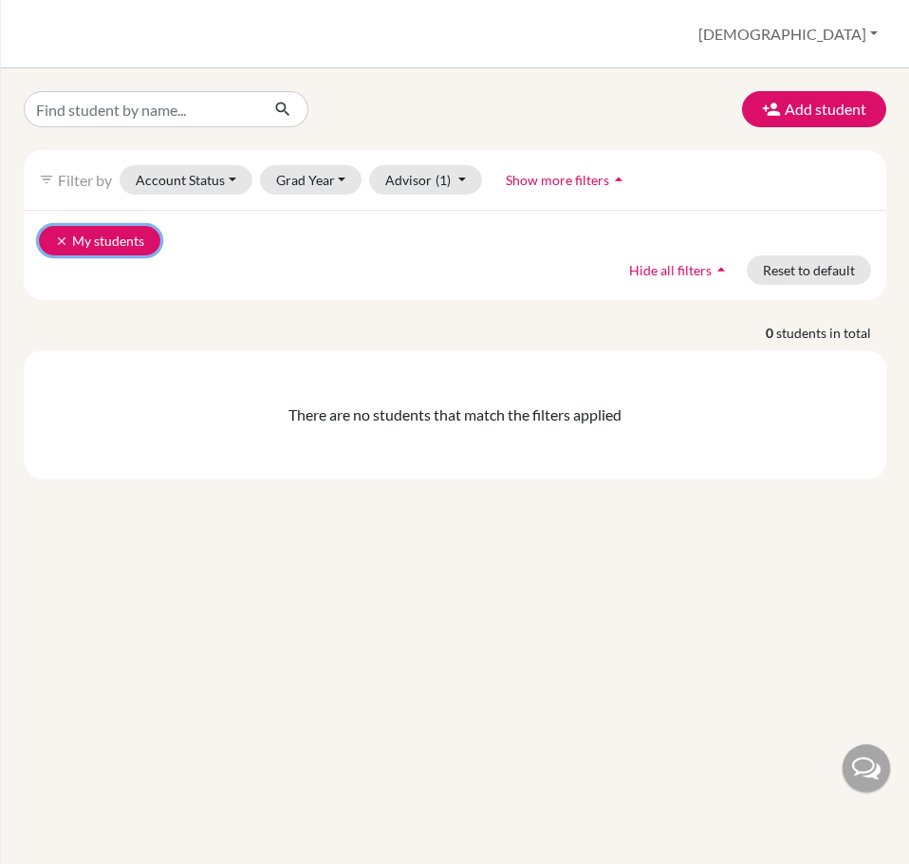
click at [61, 244] on icon "clear" at bounding box center [61, 240] width 13 height 13
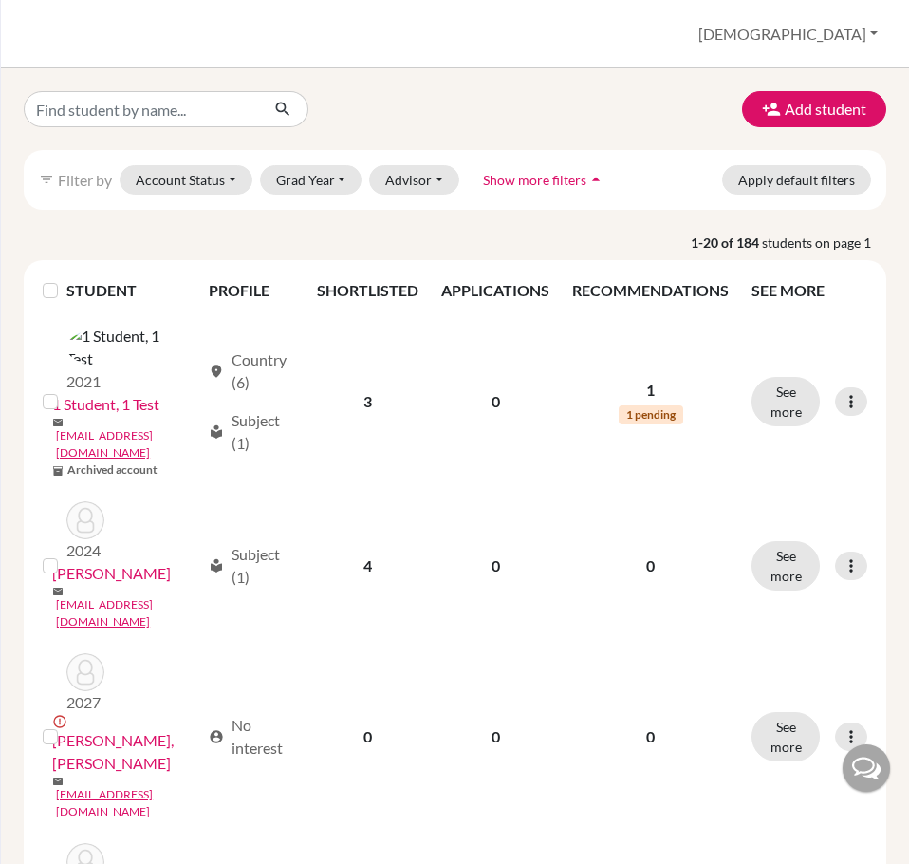
click at [544, 188] on button "Show more filters arrow_drop_up" at bounding box center [544, 179] width 155 height 29
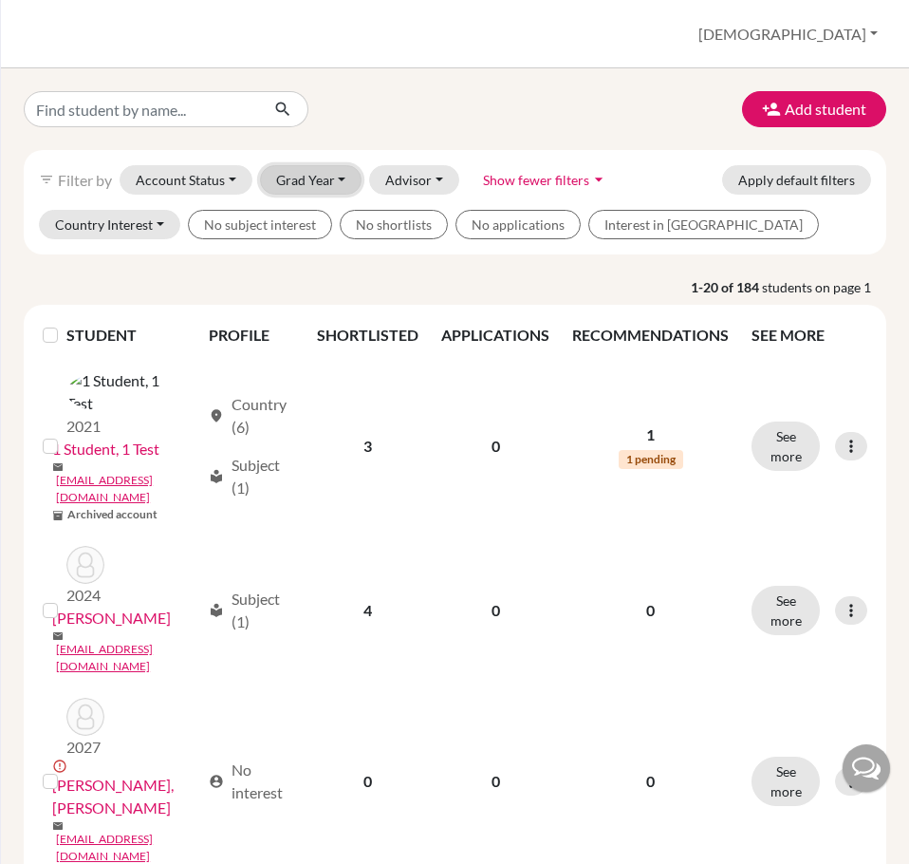
click at [341, 188] on button "Grad Year" at bounding box center [311, 179] width 103 height 29
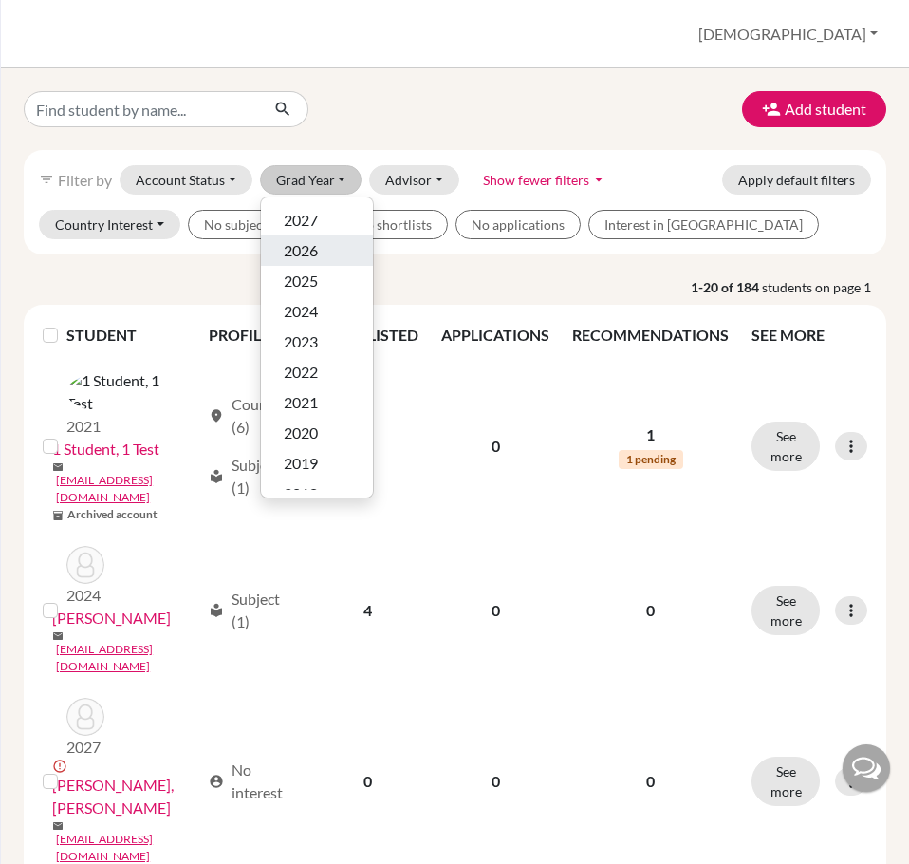
click at [321, 242] on div "2026" at bounding box center [317, 250] width 66 height 23
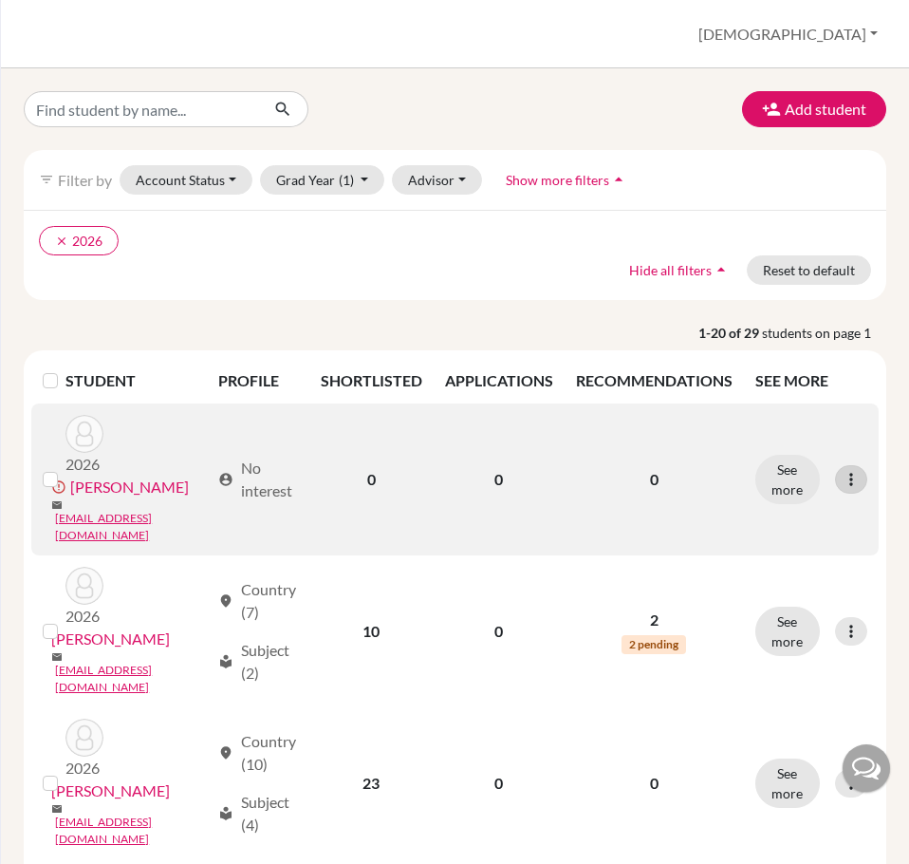
click at [842, 470] on icon at bounding box center [851, 479] width 19 height 19
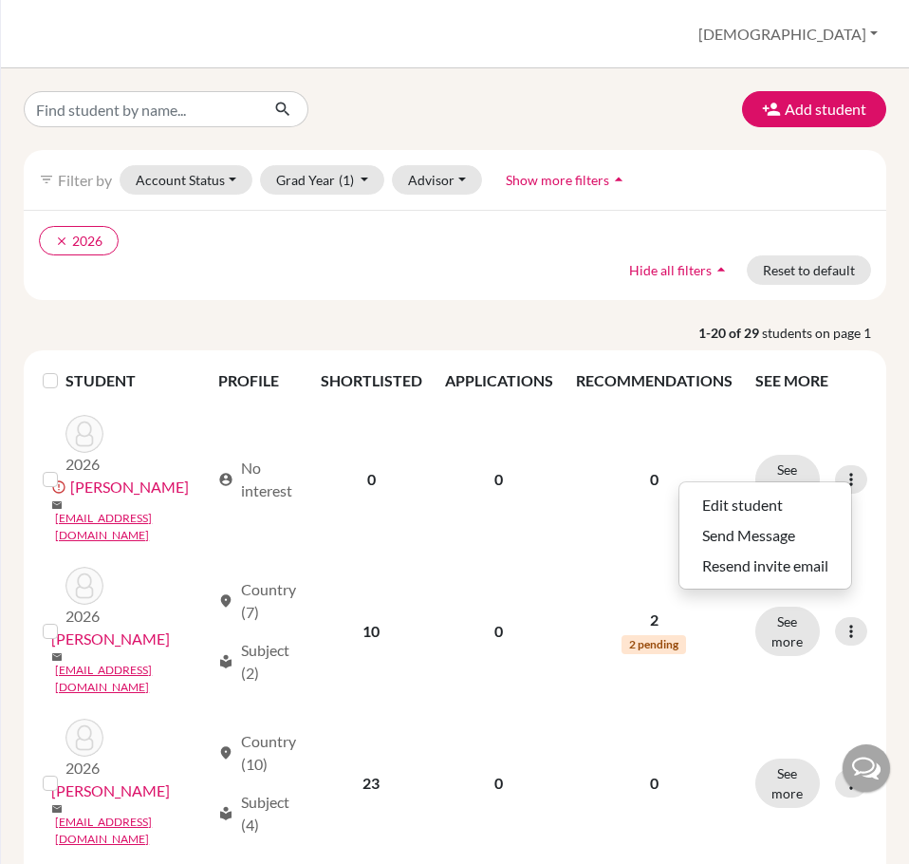
click at [558, 261] on div "clear 2026 Hide all filters arrow_drop_up Reset to default" at bounding box center [455, 255] width 863 height 90
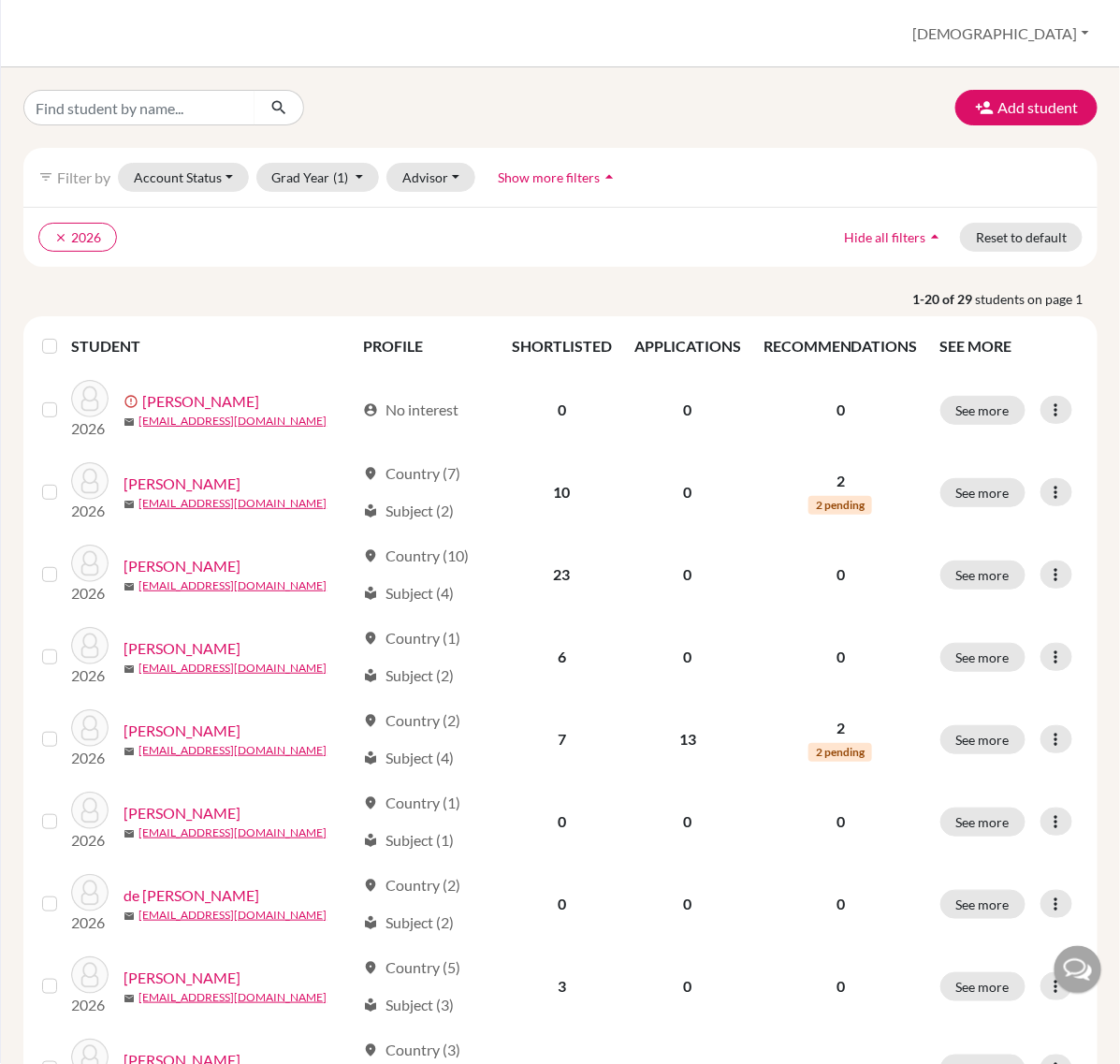
click at [64, 335] on label at bounding box center [64, 335] width 0 height 0
click at [0, 0] on input "checkbox" at bounding box center [0, 0] width 0 height 0
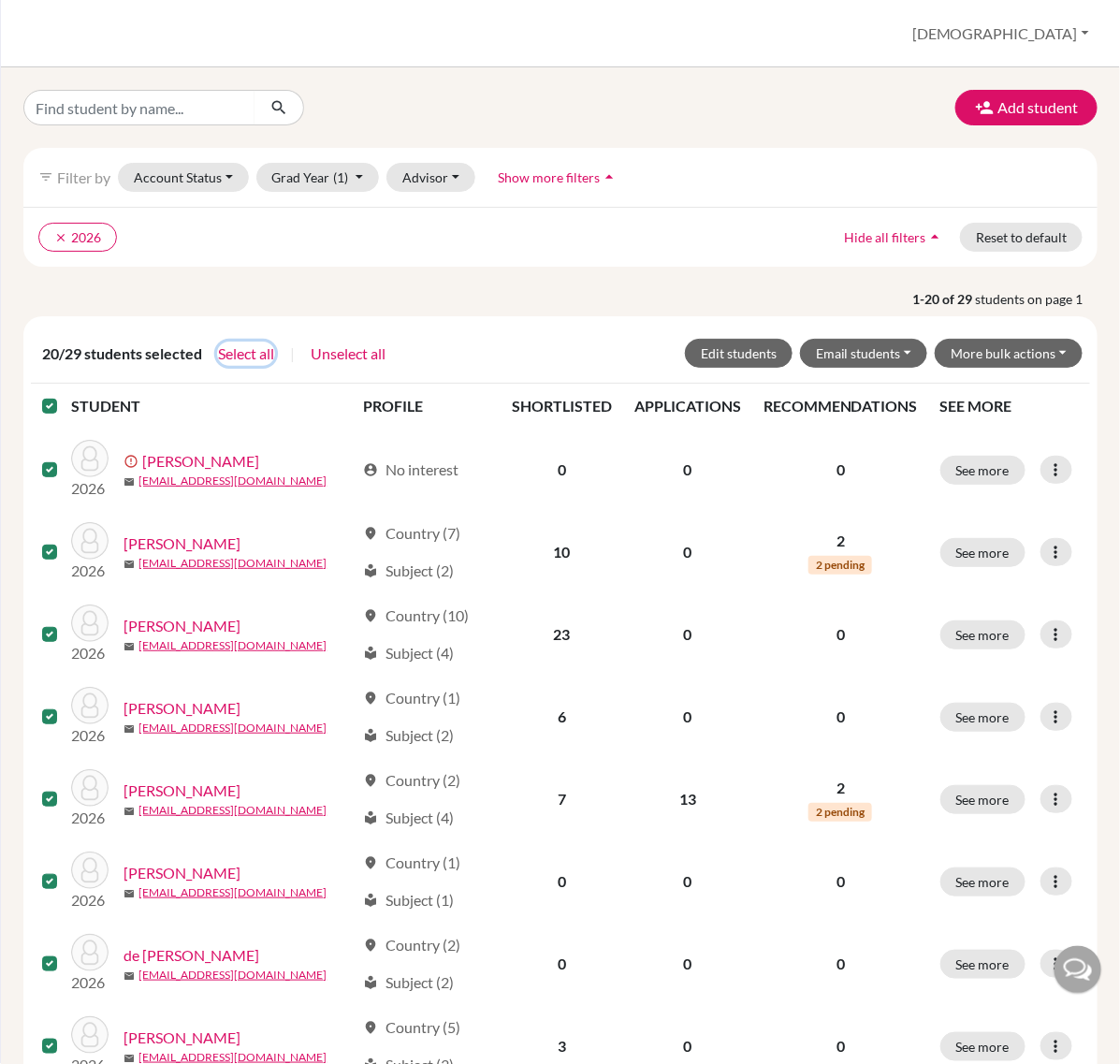
click at [249, 347] on button "Select all" at bounding box center [245, 353] width 58 height 25
drag, startPoint x: 40, startPoint y: 356, endPoint x: 206, endPoint y: 351, distance: 166.1
click at [206, 351] on div "29/29 students selected Unselect all Edit students Email students Via Gmail Via…" at bounding box center [560, 353] width 1044 height 29
copy span "29/29 students selected"
click at [895, 361] on button "More bulk actions" at bounding box center [1009, 353] width 148 height 29
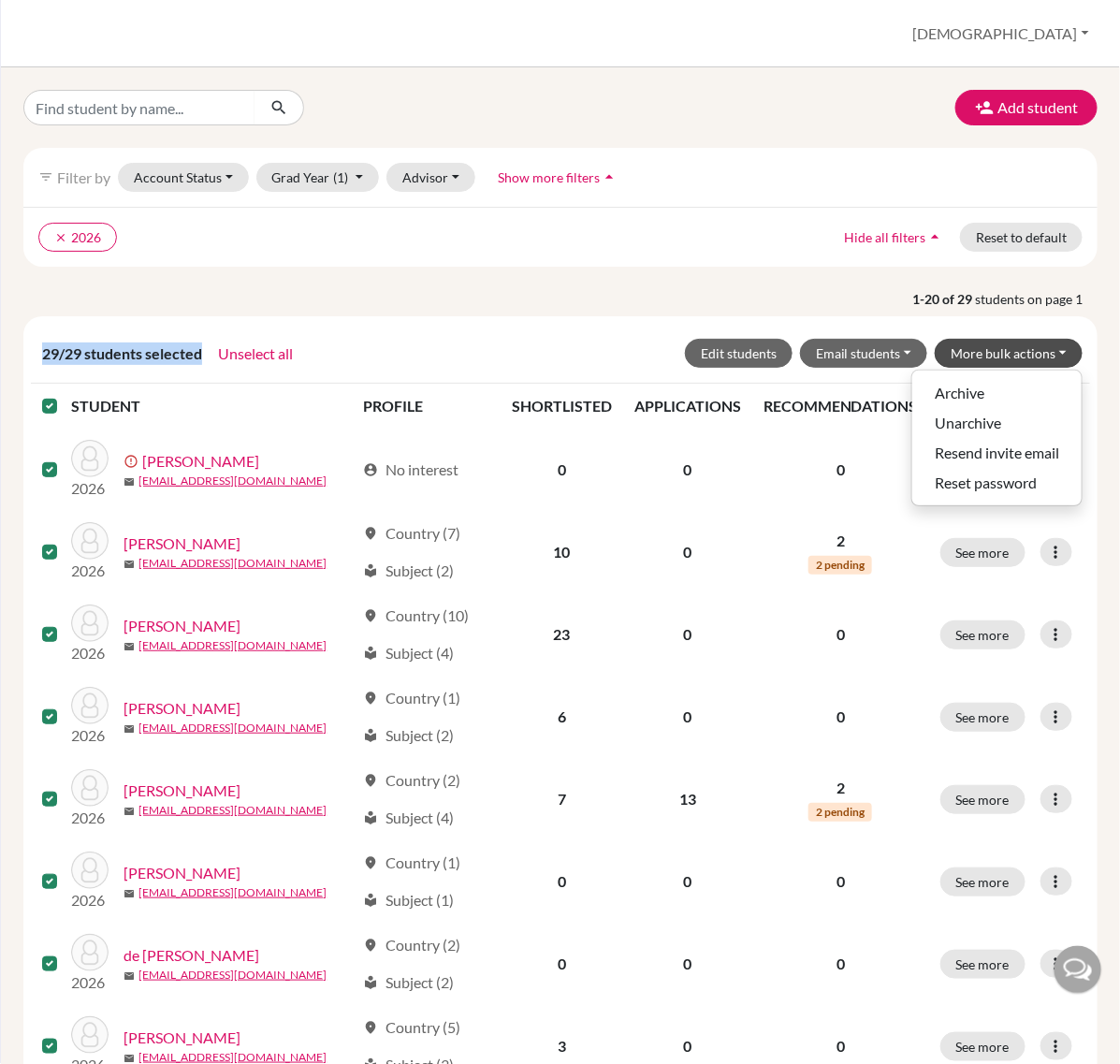
click at [64, 395] on label at bounding box center [64, 395] width 0 height 0
click at [0, 0] on input "checkbox" at bounding box center [0, 0] width 0 height 0
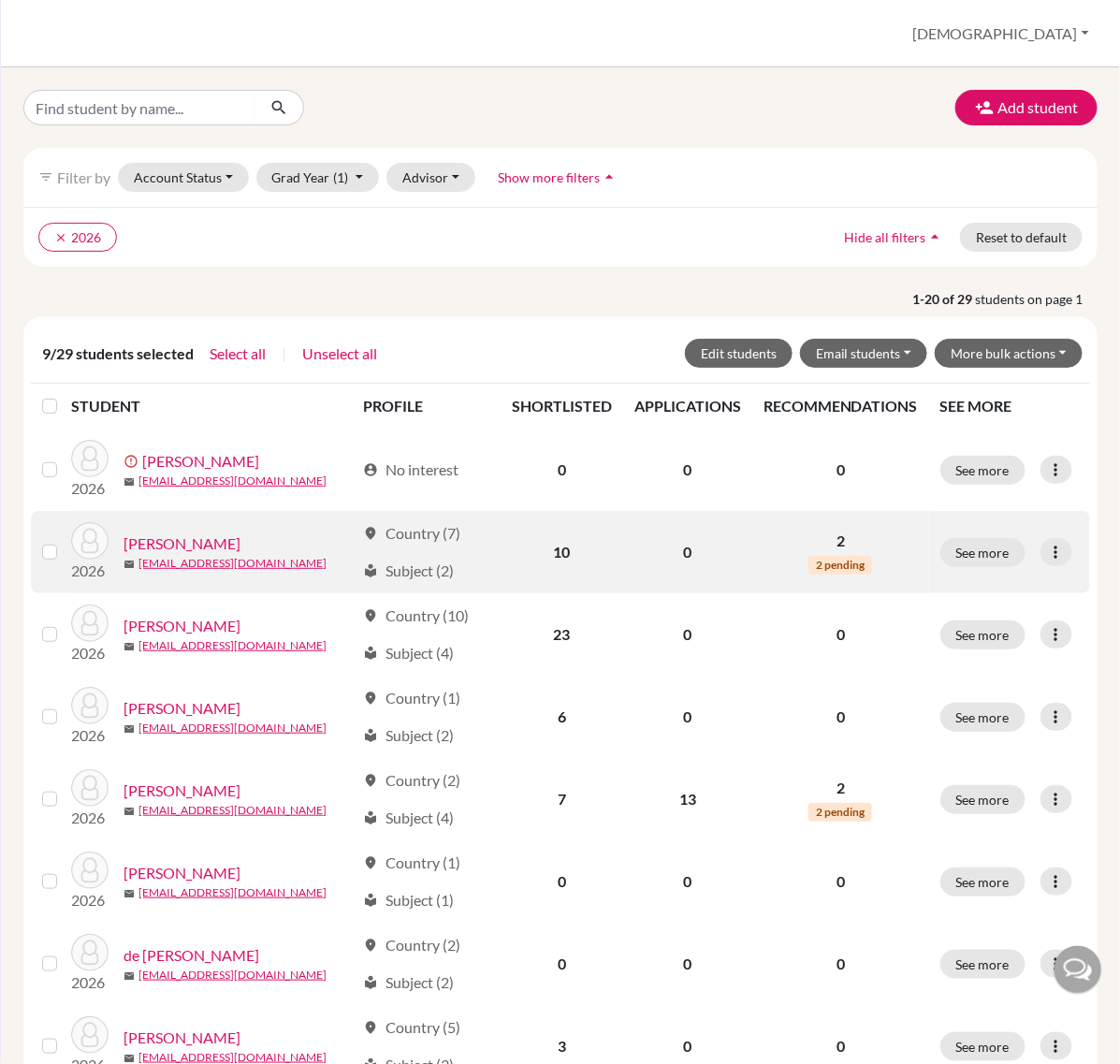
click at [64, 541] on label at bounding box center [64, 541] width 0 height 0
click at [0, 0] on input "checkbox" at bounding box center [0, 0] width 0 height 0
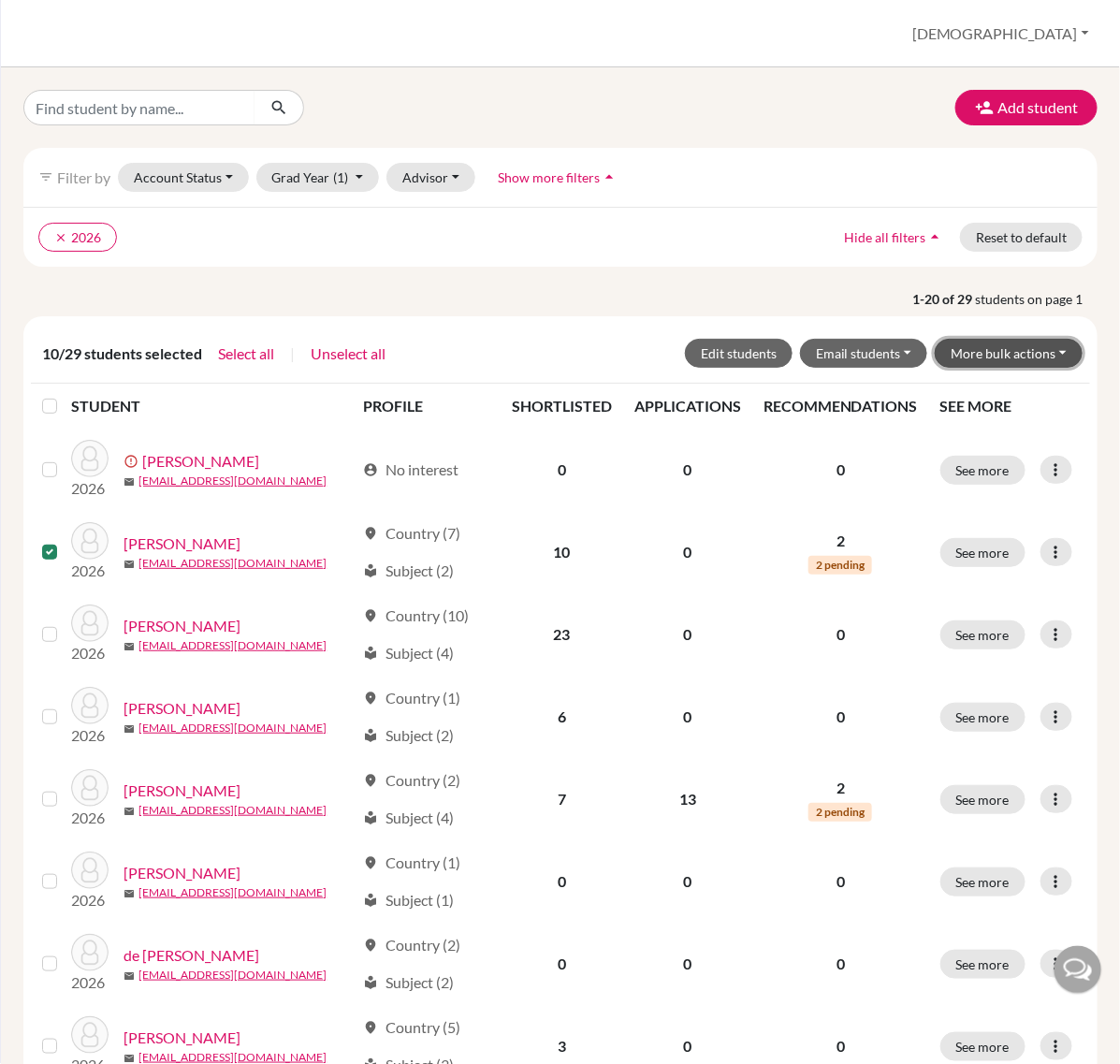
click at [895, 361] on button "More bulk actions" at bounding box center [1009, 353] width 148 height 29
drag, startPoint x: 676, startPoint y: 286, endPoint x: 572, endPoint y: 292, distance: 104.2
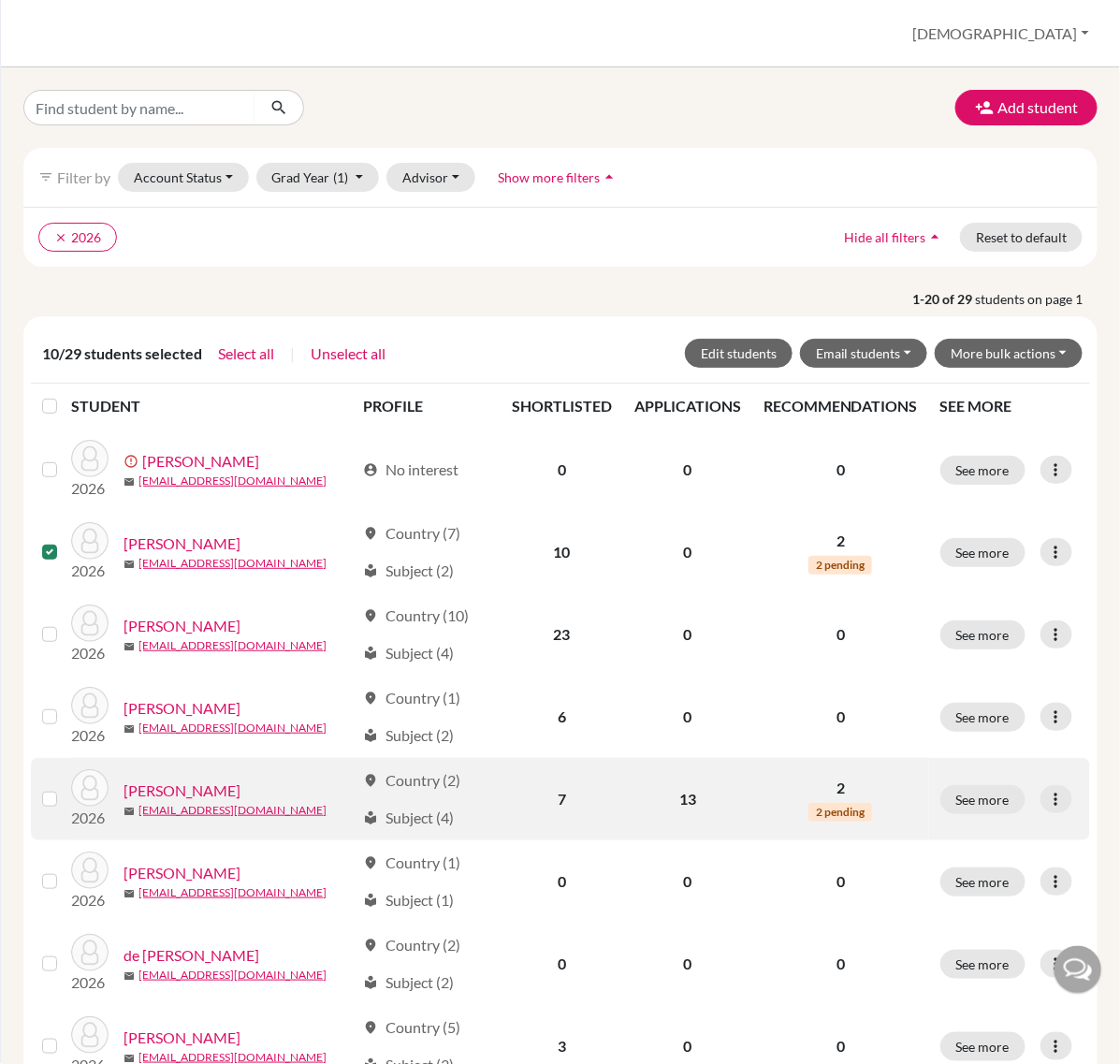
click at [64, 788] on label at bounding box center [64, 788] width 0 height 0
click at [0, 0] on input "checkbox" at bounding box center [0, 0] width 0 height 0
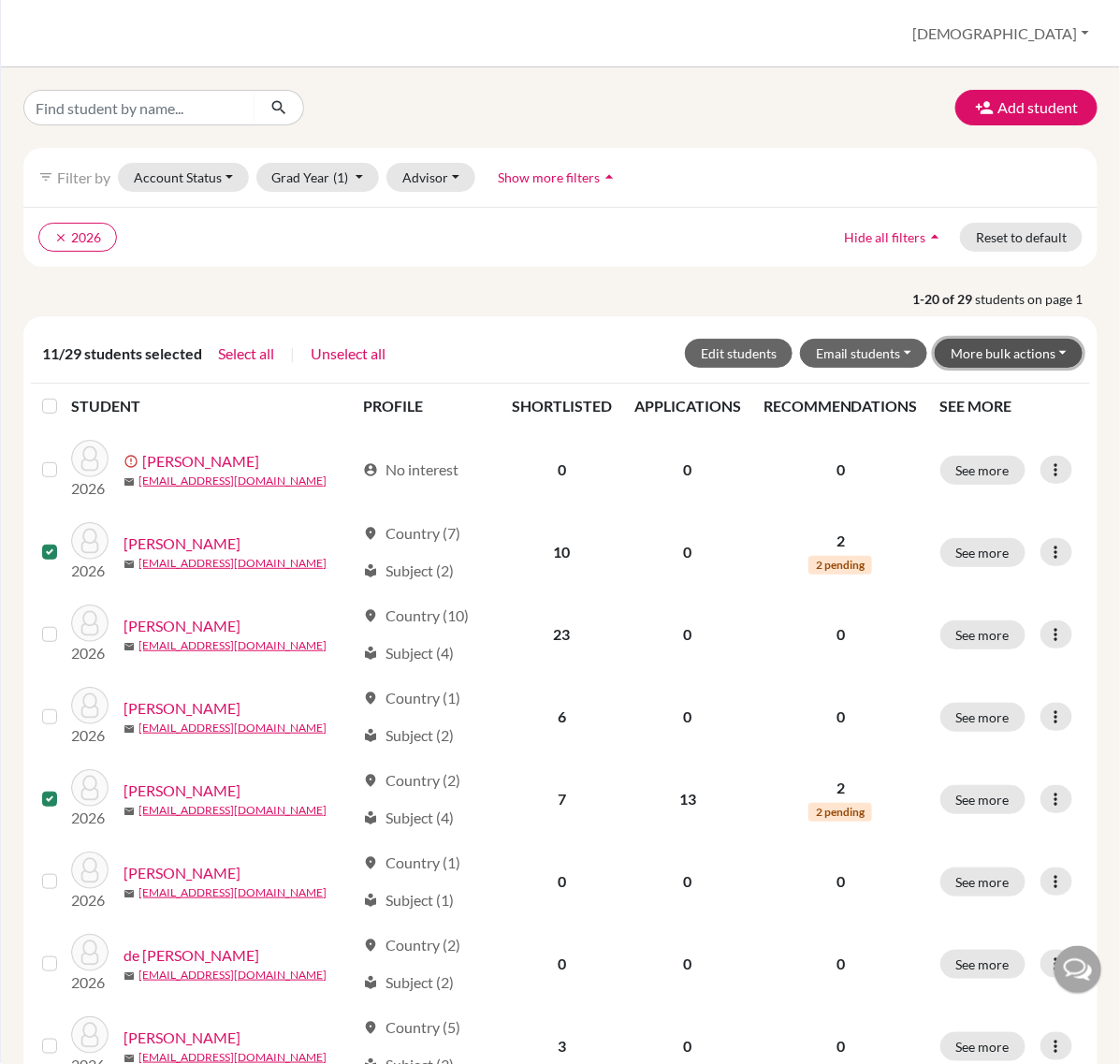
click at [895, 360] on button "More bulk actions" at bounding box center [1009, 353] width 148 height 29
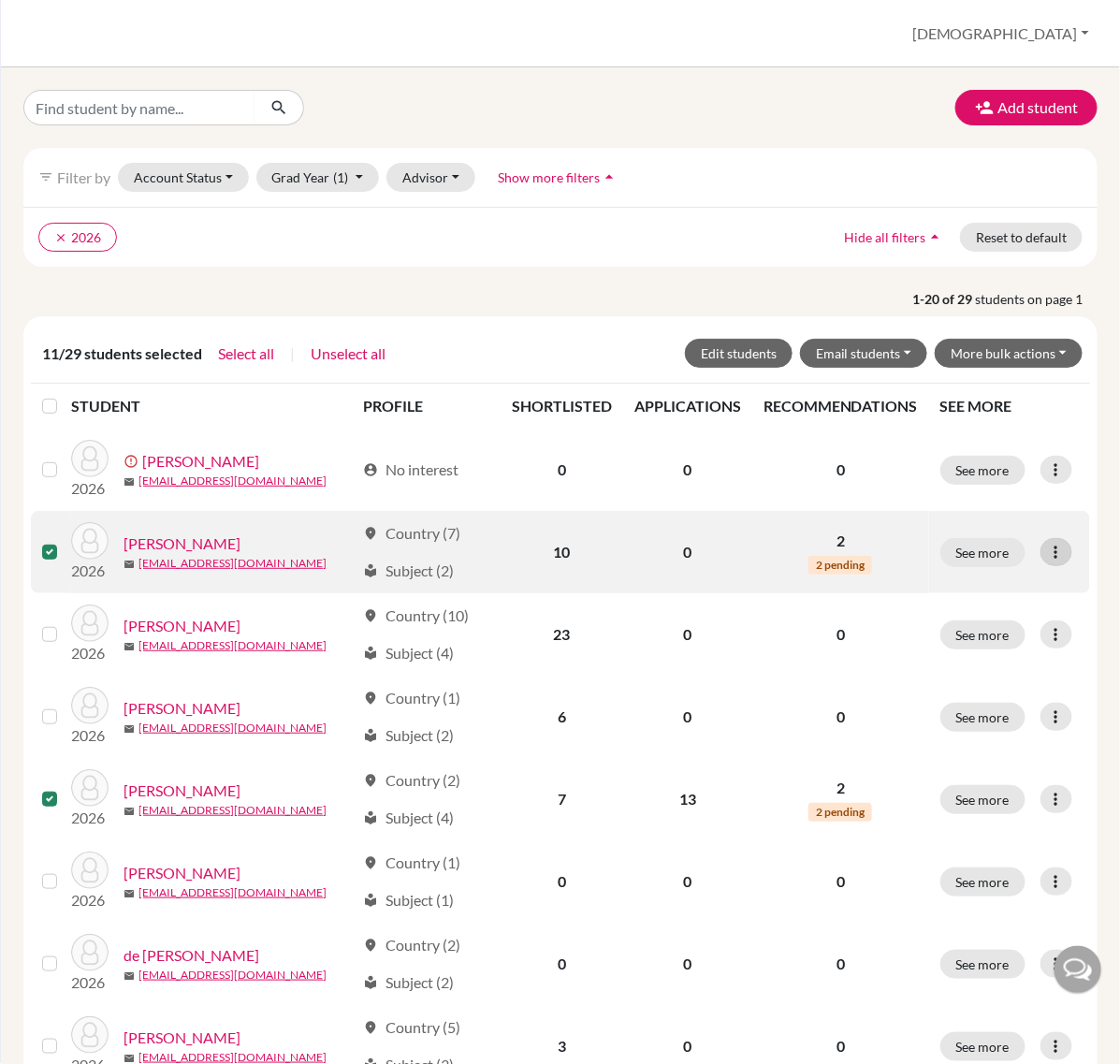
click at [895, 548] on icon at bounding box center [1056, 552] width 19 height 19
click at [895, 593] on button "Edit student" at bounding box center [959, 593] width 148 height 30
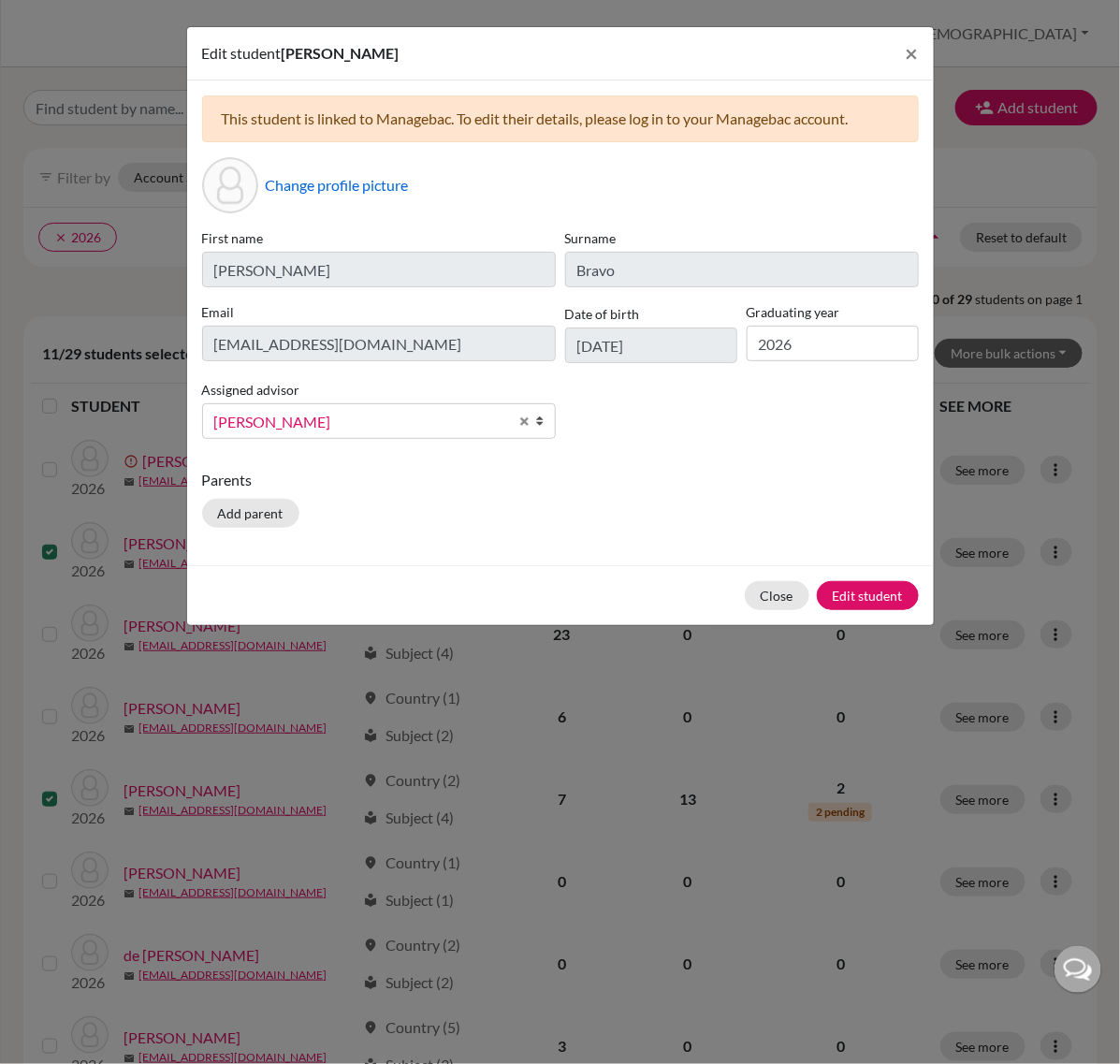
click at [321, 127] on div "This student is linked to Managebac. To edit their details, please log in to yo…" at bounding box center [560, 118] width 717 height 46
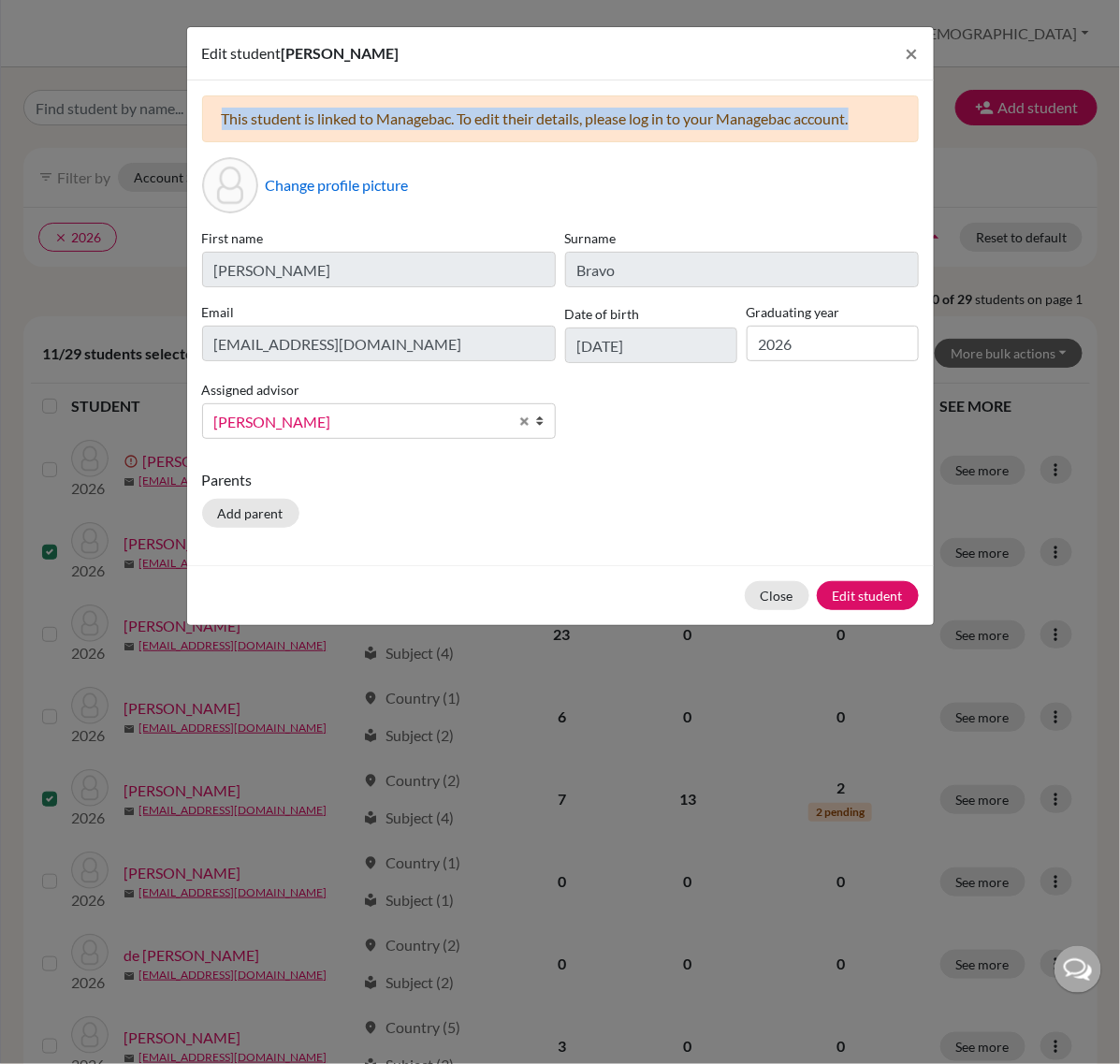
click at [321, 127] on div "This student is linked to Managebac. To edit their details, please log in to yo…" at bounding box center [560, 118] width 717 height 46
copy div "This student is linked to Managebac. To edit their details, please log in to yo…"
